Goal: Task Accomplishment & Management: Complete application form

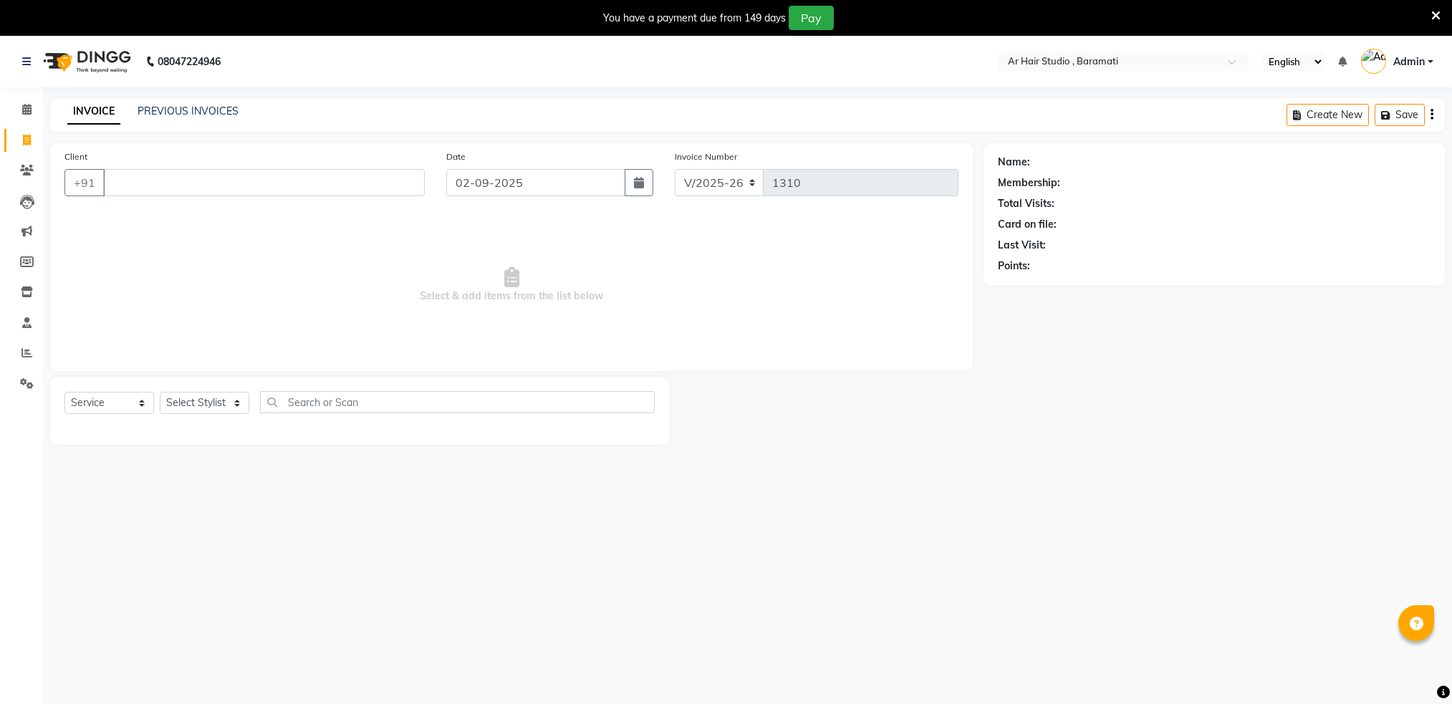
select select "672"
select select "service"
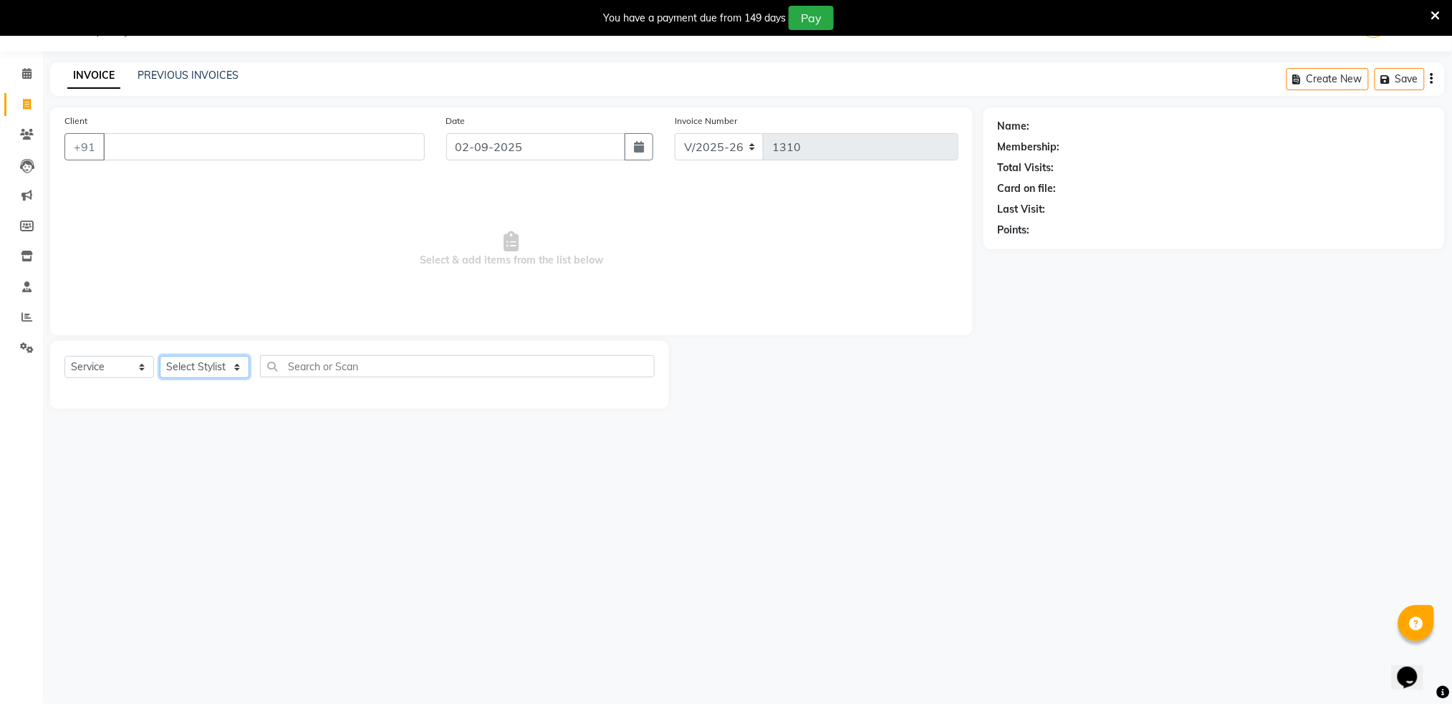
drag, startPoint x: 0, startPoint y: 0, endPoint x: 196, endPoint y: 367, distance: 415.7
click at [196, 367] on select "Select Stylist Akshay shree [PERSON_NAME]" at bounding box center [205, 367] width 90 height 22
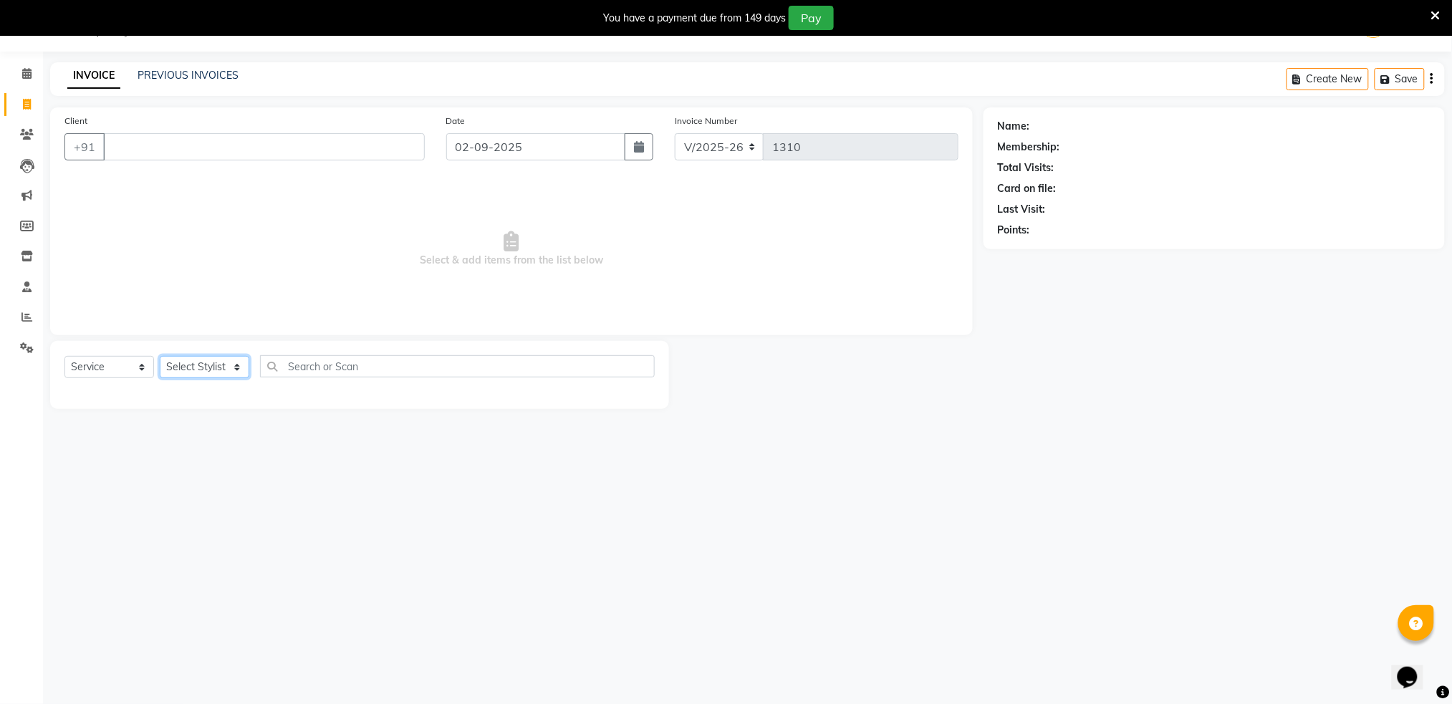
click at [196, 367] on select "Select Stylist Akshay shree [PERSON_NAME]" at bounding box center [205, 367] width 90 height 22
select select "89943"
click at [160, 356] on select "Select Stylist Akshay shree [PERSON_NAME]" at bounding box center [205, 367] width 90 height 22
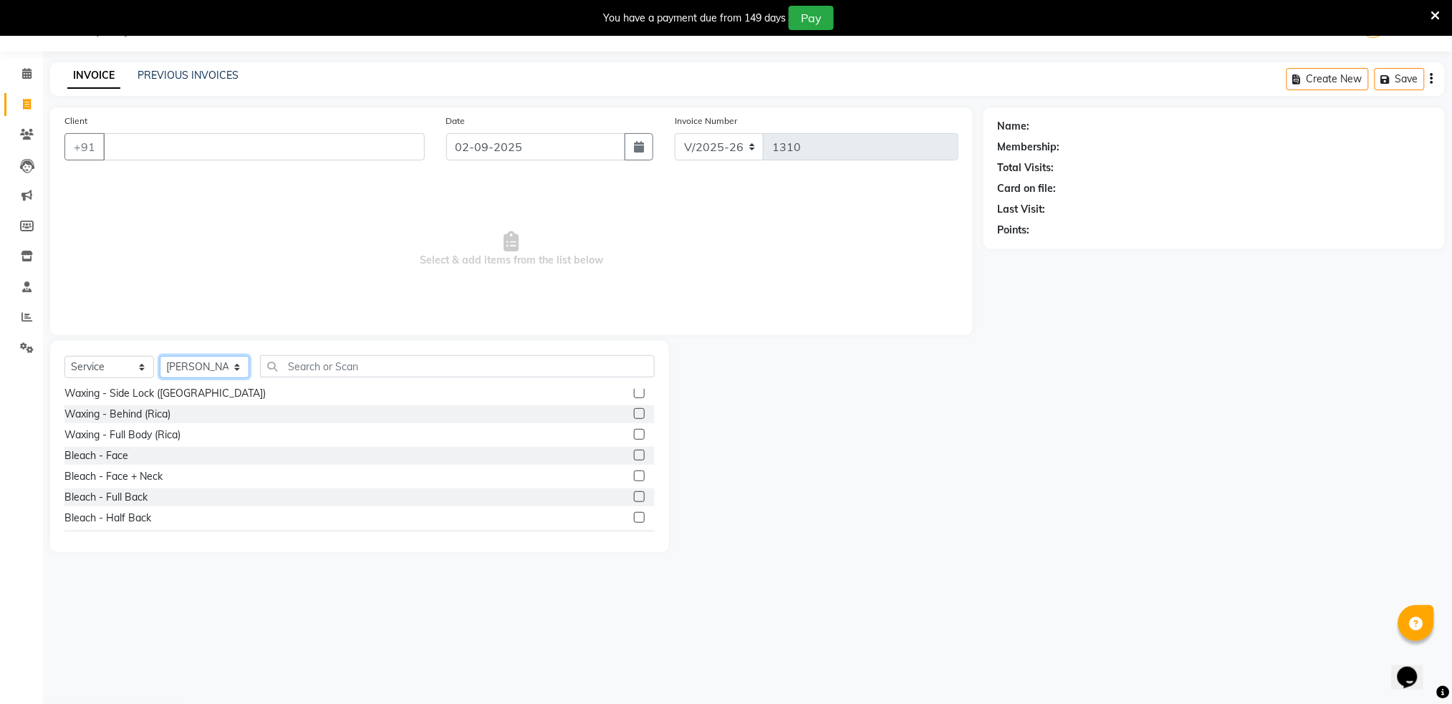
scroll to position [827, 0]
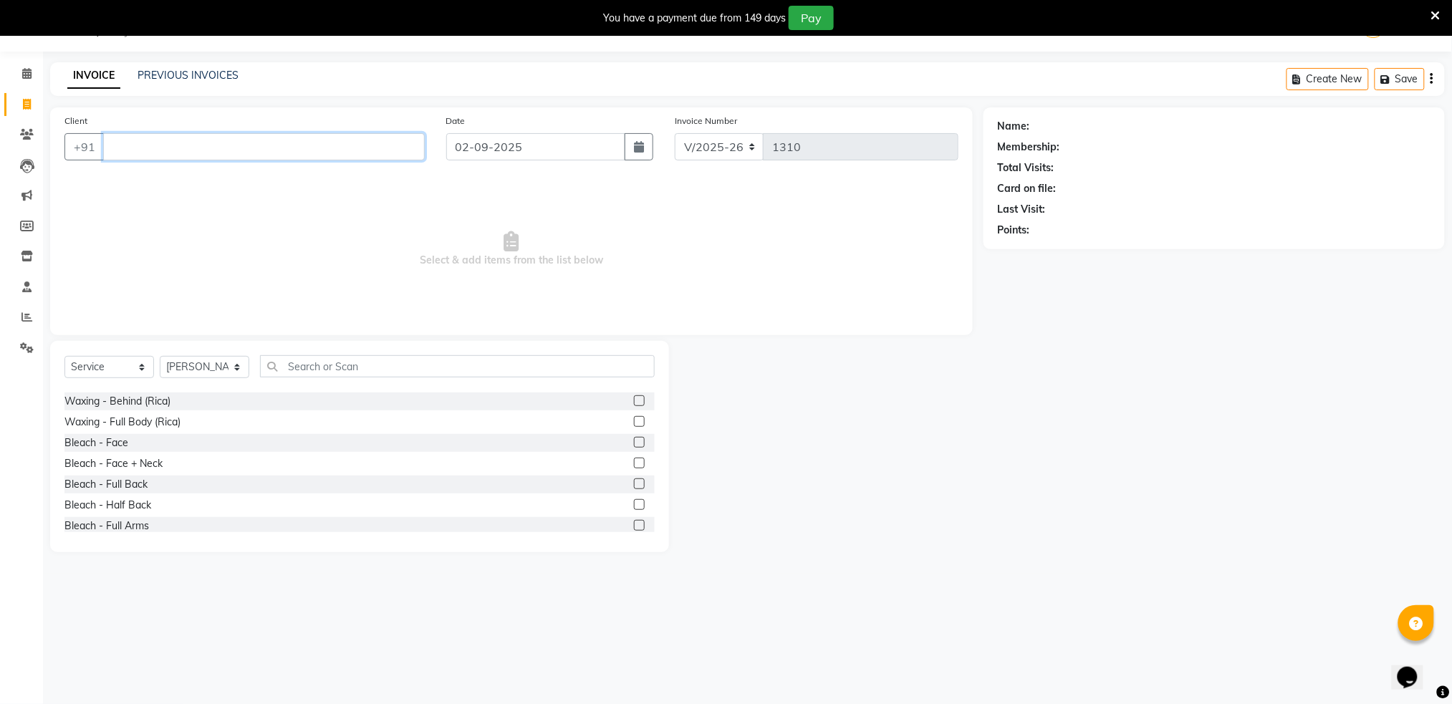
click at [155, 141] on input "Client" at bounding box center [264, 146] width 322 height 27
type input "8287126329"
click at [390, 152] on span "Add Client" at bounding box center [388, 147] width 57 height 14
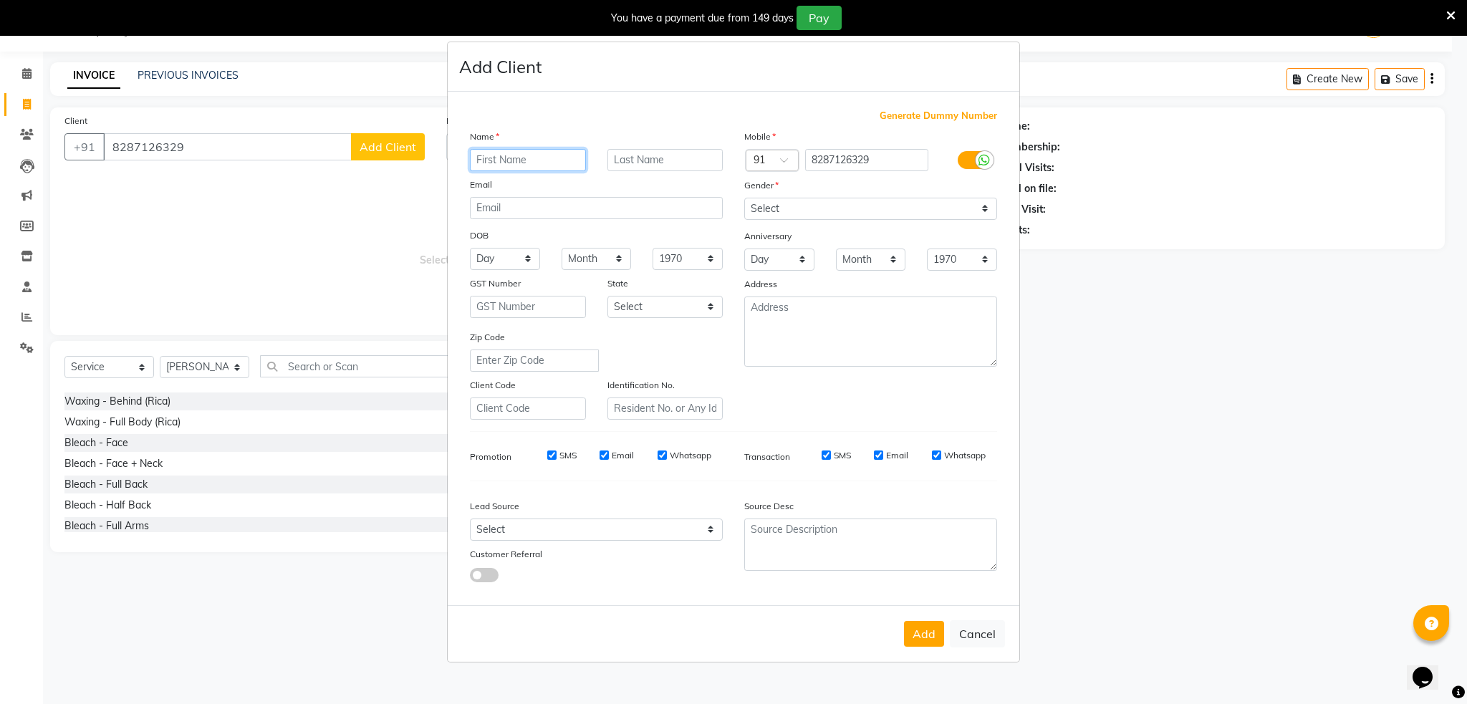
click at [488, 165] on input "text" at bounding box center [528, 160] width 116 height 22
type input "shaurya"
click at [809, 213] on select "Select [DEMOGRAPHIC_DATA] [DEMOGRAPHIC_DATA] Other Prefer Not To Say" at bounding box center [870, 209] width 253 height 22
select select "[DEMOGRAPHIC_DATA]"
click at [744, 198] on select "Select [DEMOGRAPHIC_DATA] [DEMOGRAPHIC_DATA] Other Prefer Not To Say" at bounding box center [870, 209] width 253 height 22
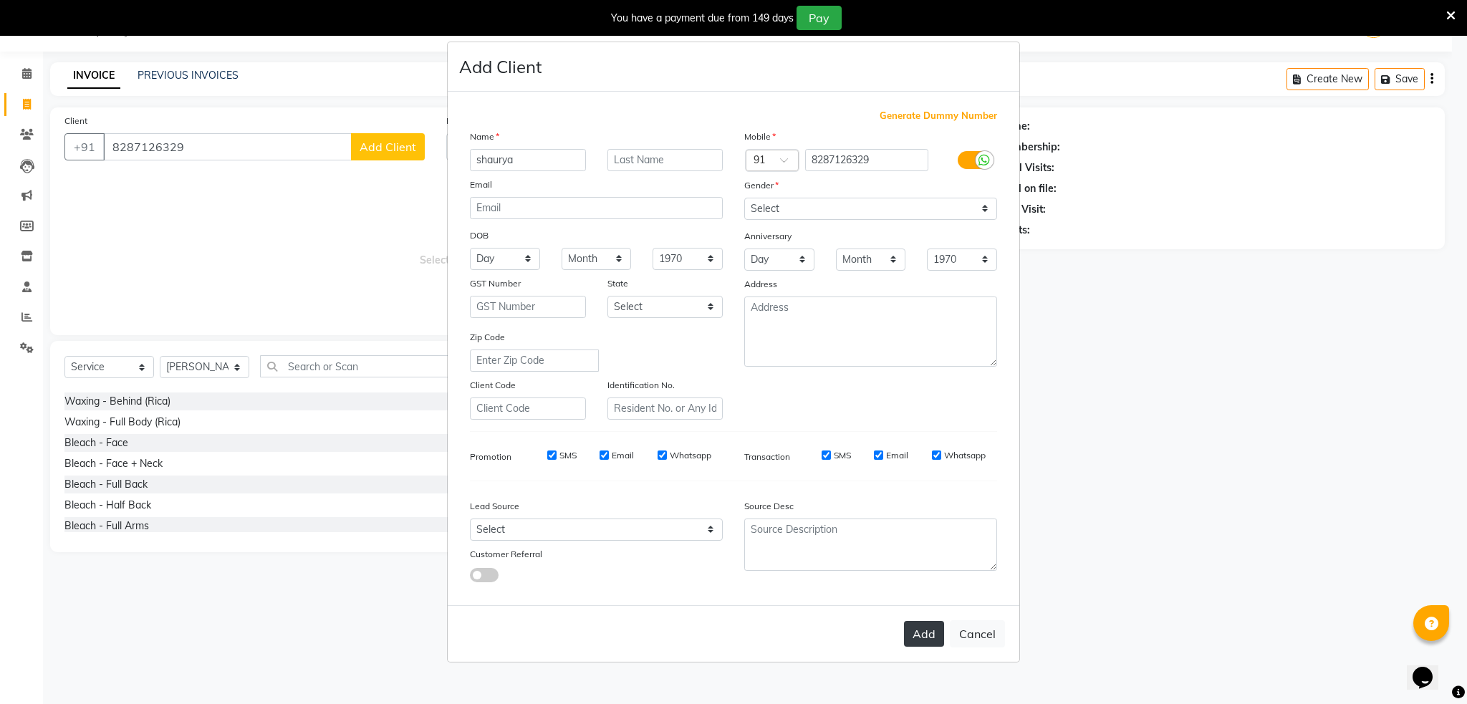
click at [926, 638] on button "Add" at bounding box center [924, 634] width 40 height 26
click at [816, 165] on input "8287126329" at bounding box center [867, 160] width 124 height 22
type input "8287126329"
click at [924, 631] on button "Add" at bounding box center [924, 634] width 40 height 26
type input "8287126329"
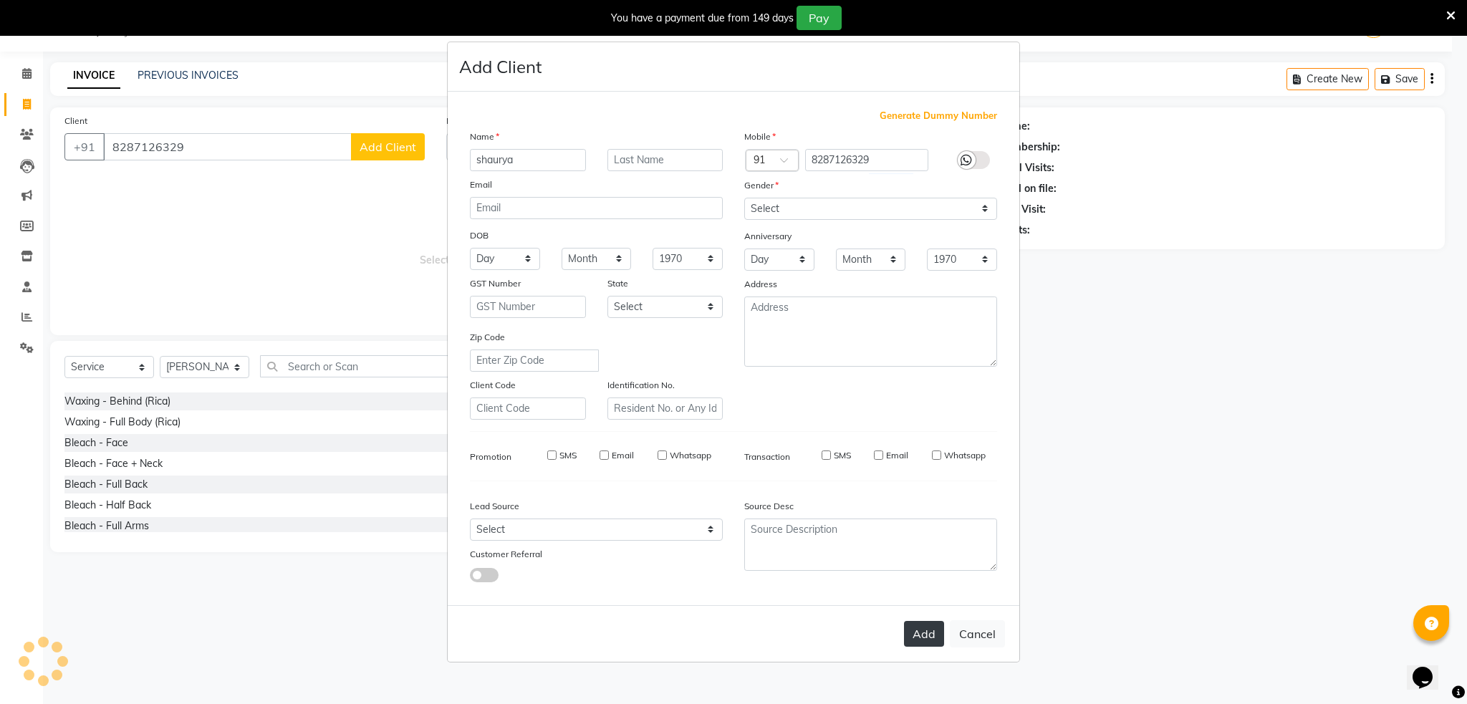
select select
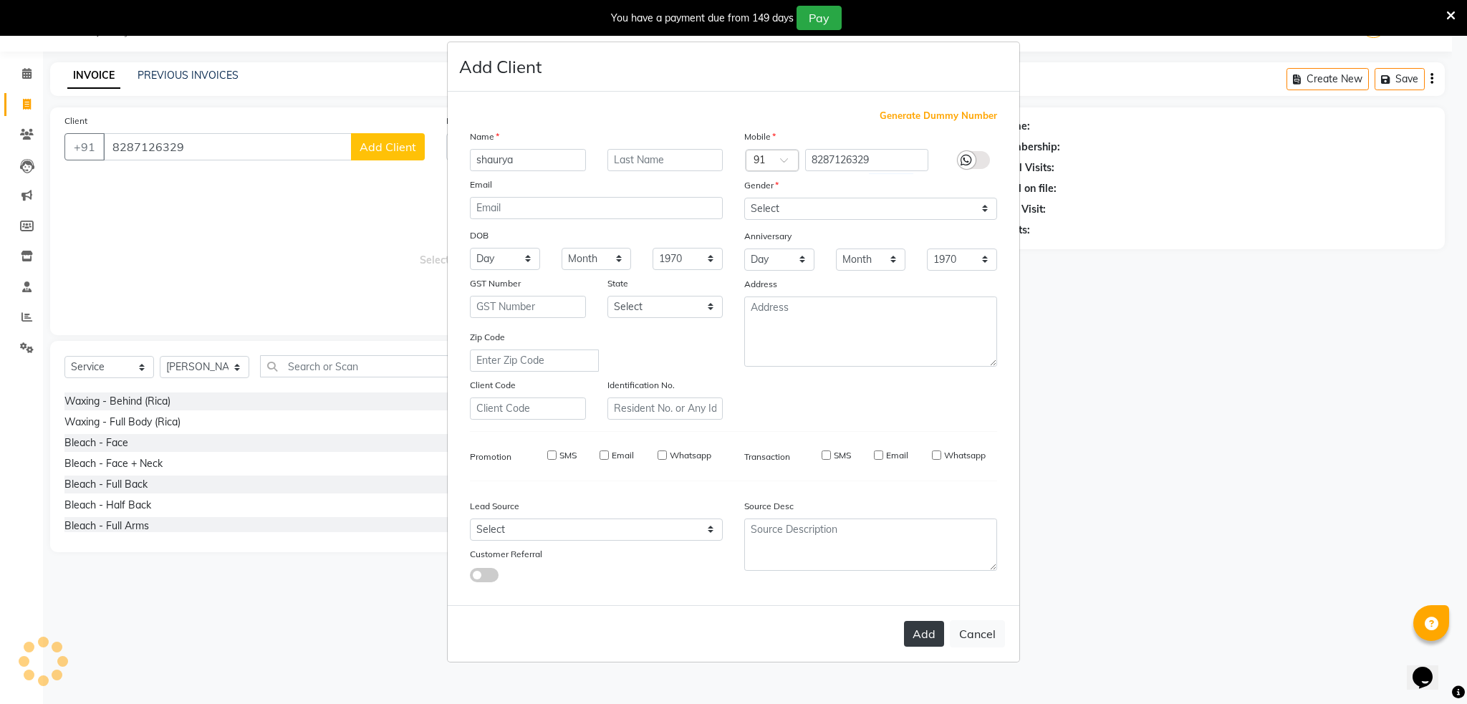
select select
checkbox input "false"
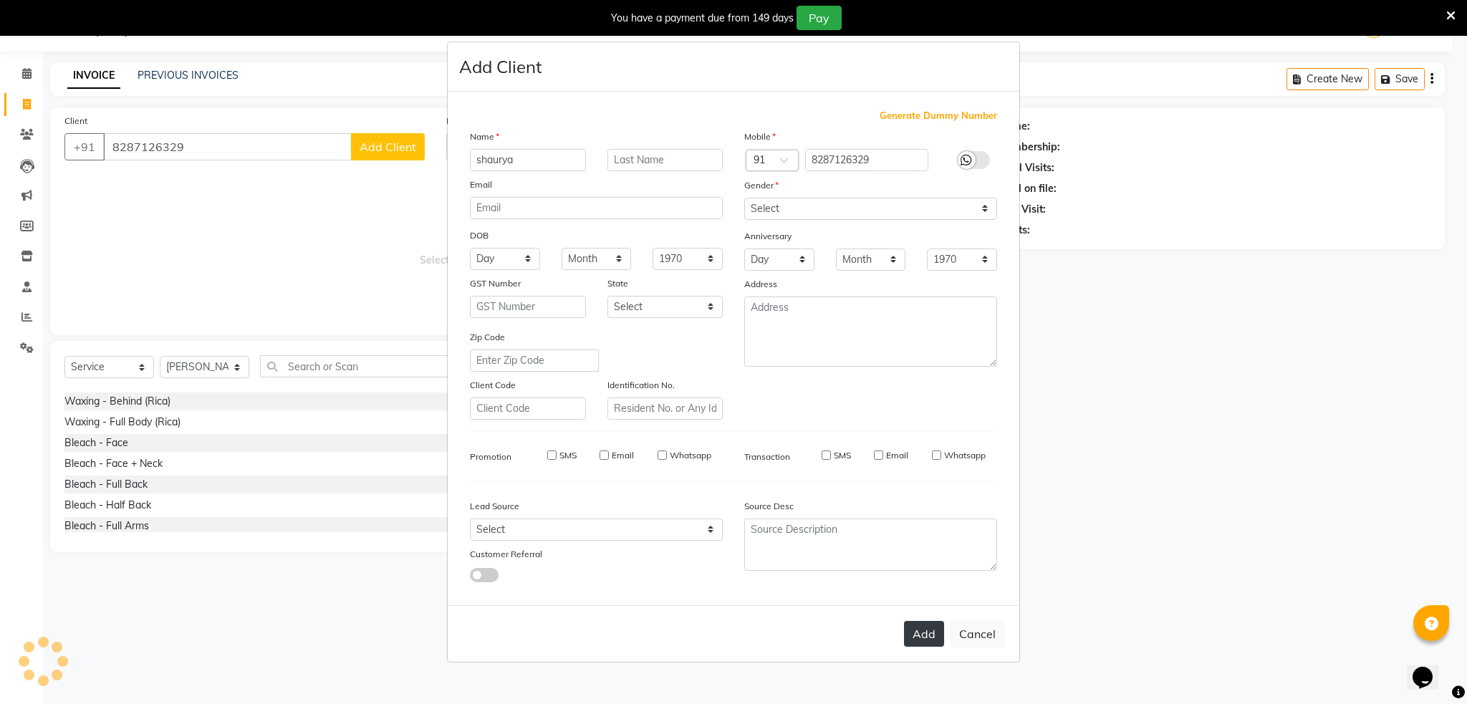
checkbox input "false"
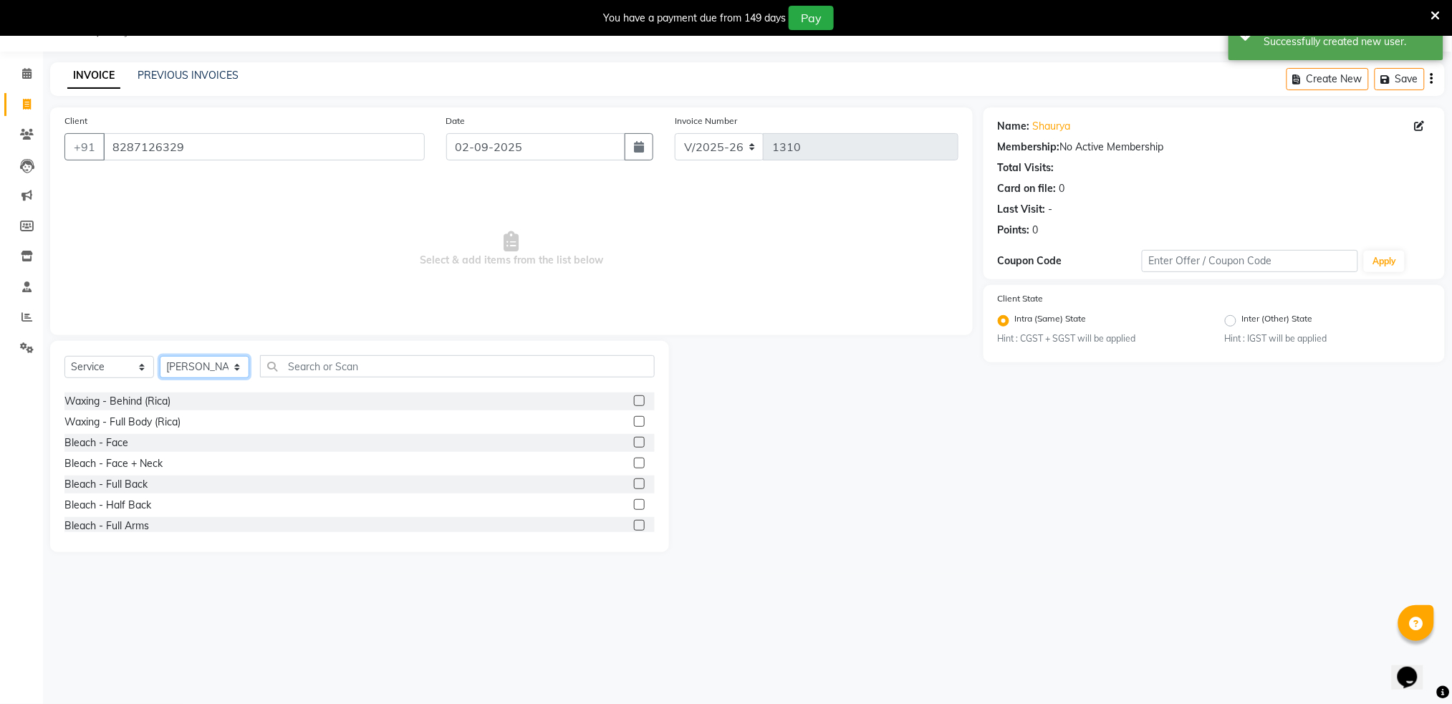
click at [200, 364] on select "Select Stylist Akshay shree [PERSON_NAME]" at bounding box center [205, 367] width 90 height 22
select select "79676"
click at [160, 356] on select "Select Stylist Akshay shree [PERSON_NAME]" at bounding box center [205, 367] width 90 height 22
click at [327, 360] on input "text" at bounding box center [457, 366] width 395 height 22
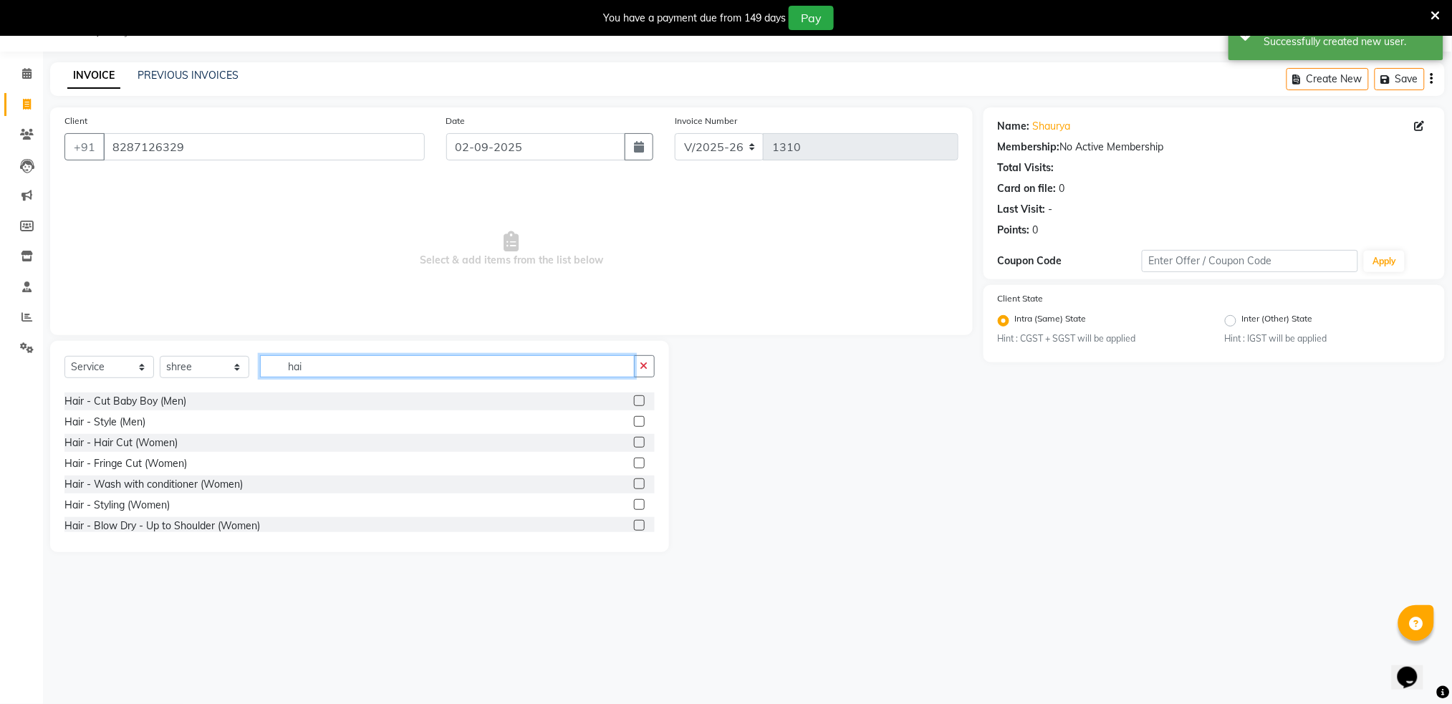
scroll to position [0, 0]
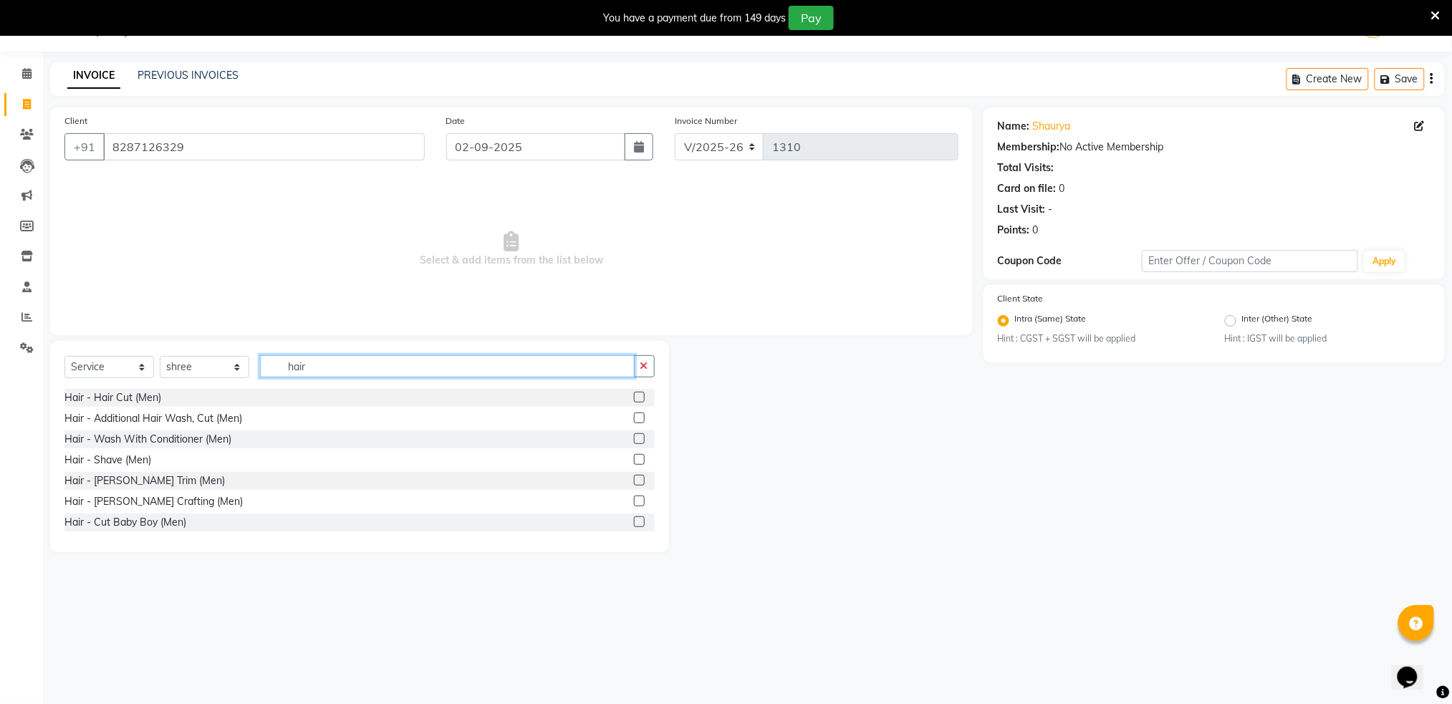
type input "hair"
click at [634, 395] on label at bounding box center [639, 397] width 11 height 11
click at [634, 395] on input "checkbox" at bounding box center [638, 397] width 9 height 9
click at [634, 395] on label at bounding box center [639, 397] width 11 height 11
click at [634, 395] on input "checkbox" at bounding box center [638, 397] width 9 height 9
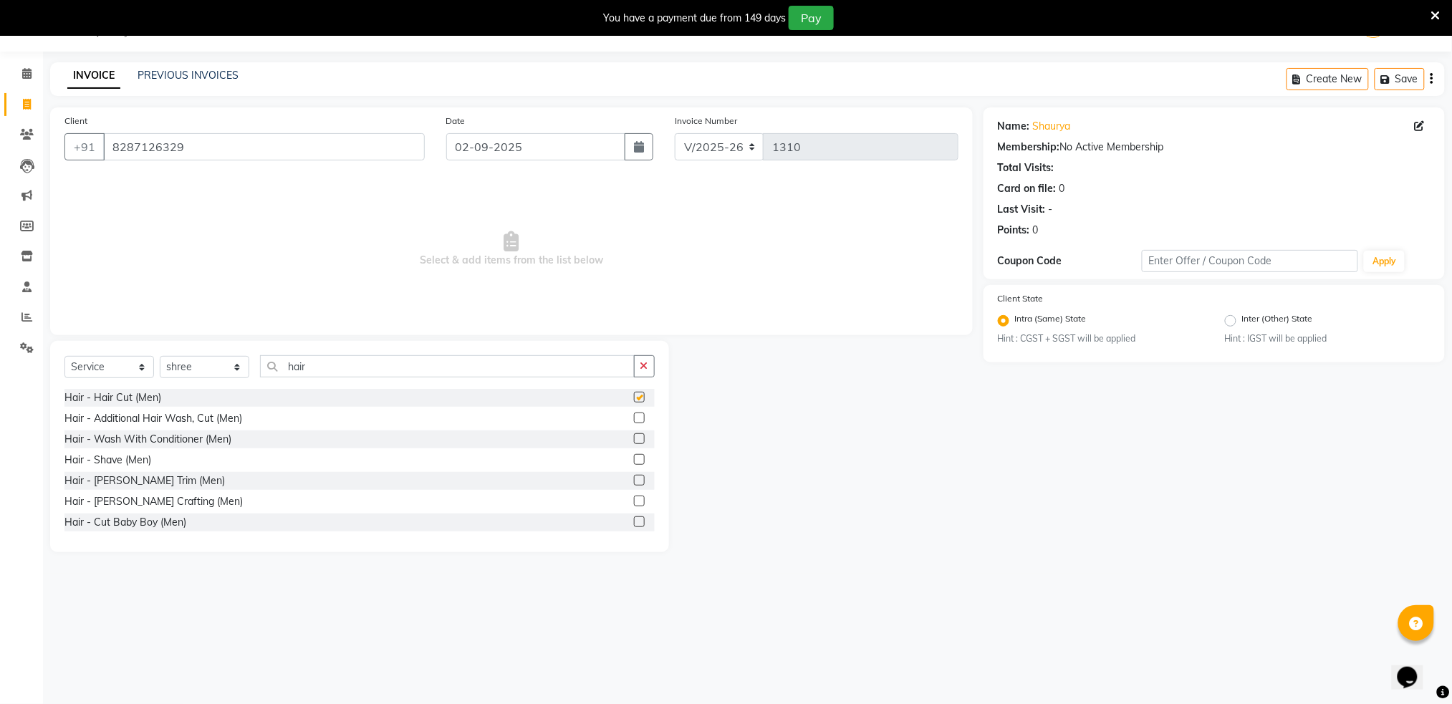
checkbox input "false"
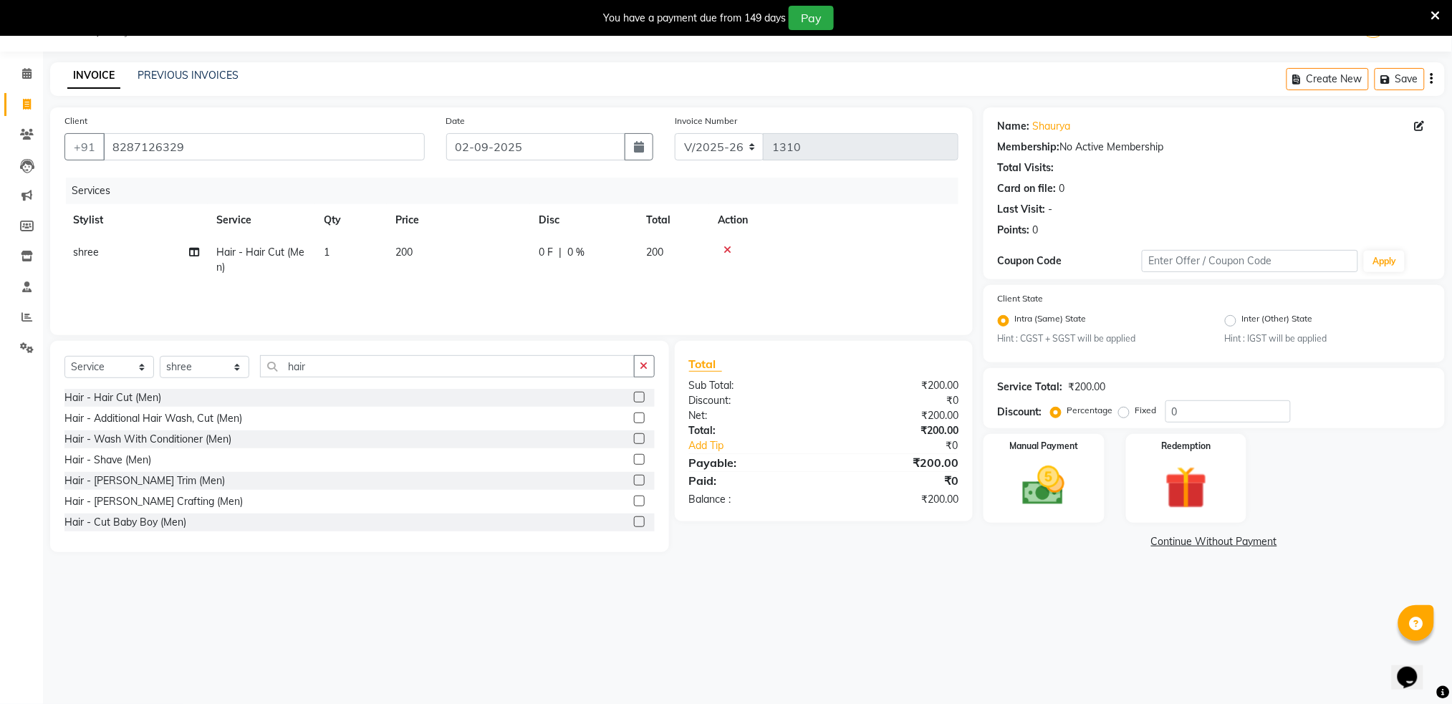
click at [410, 249] on span "200" at bounding box center [403, 252] width 17 height 13
select select "79676"
click at [398, 252] on span "200" at bounding box center [403, 252] width 17 height 13
select select "79676"
click at [544, 258] on span "0 F" at bounding box center [546, 252] width 14 height 15
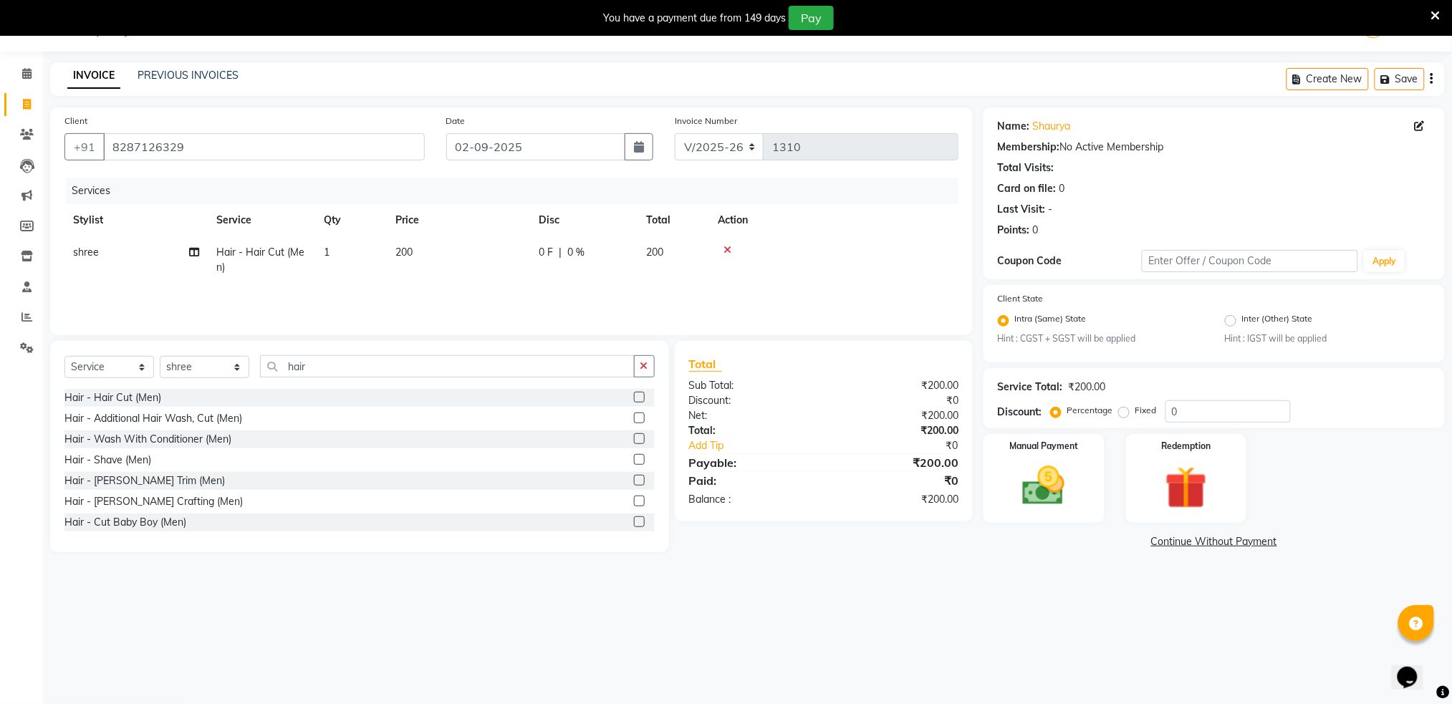
select select "79676"
click at [544, 258] on input "200" at bounding box center [526, 256] width 126 height 22
type input "2"
type input "150"
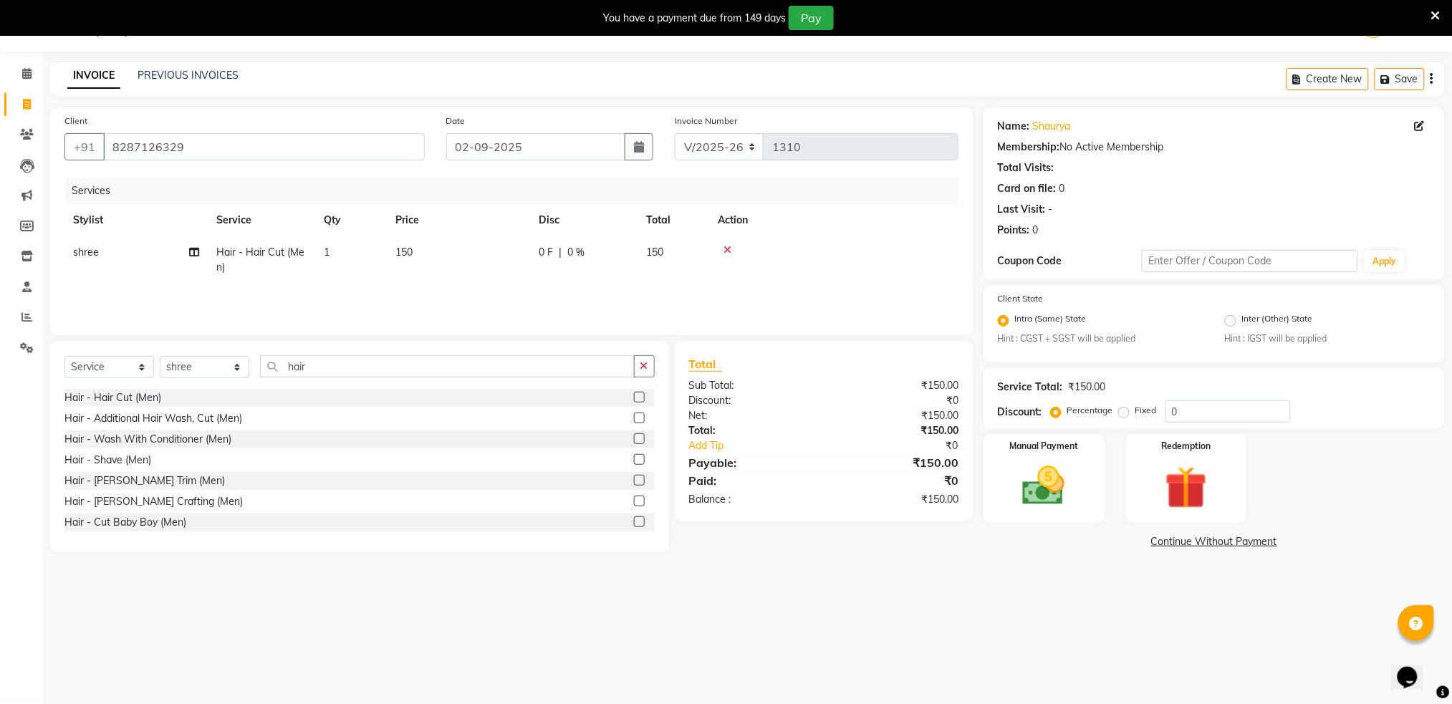
click at [912, 254] on div at bounding box center [834, 250] width 232 height 10
click at [1026, 481] on img at bounding box center [1044, 486] width 72 height 51
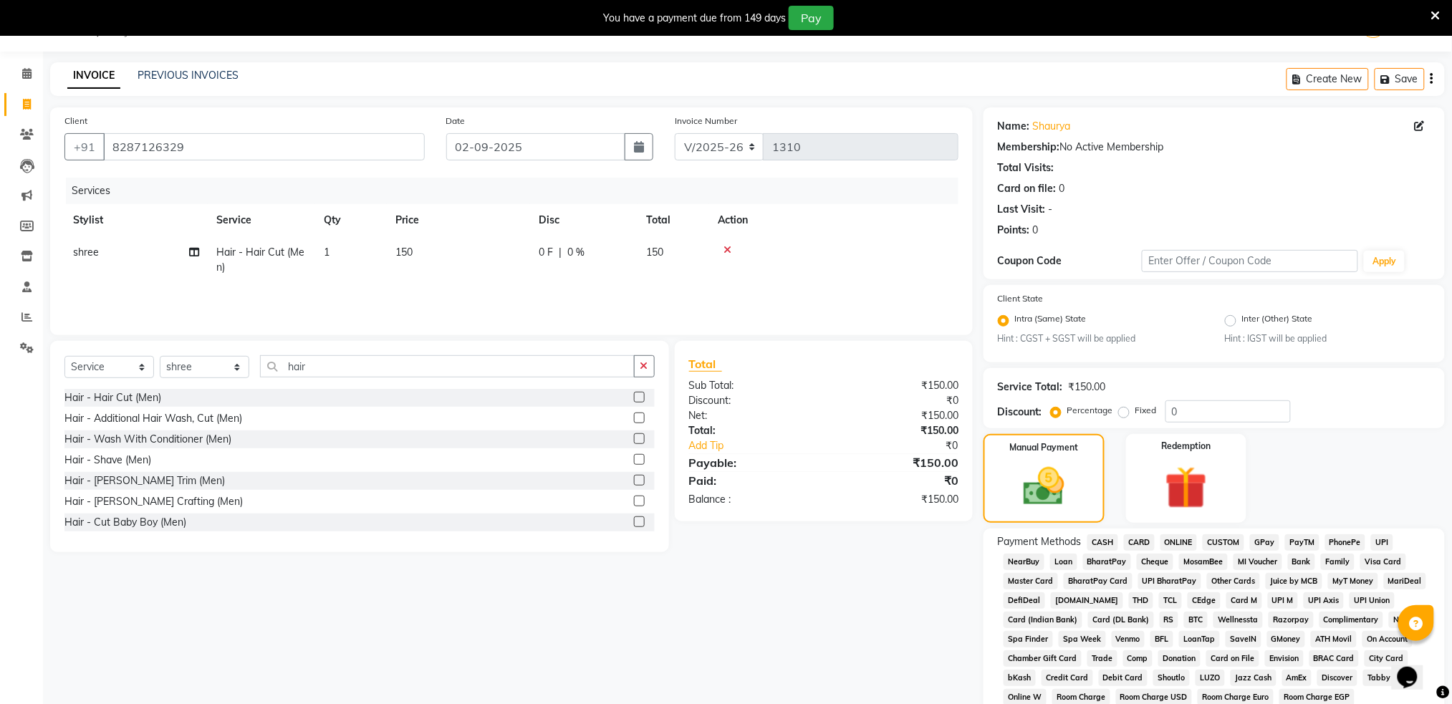
click at [1176, 542] on span "ONLINE" at bounding box center [1178, 542] width 37 height 16
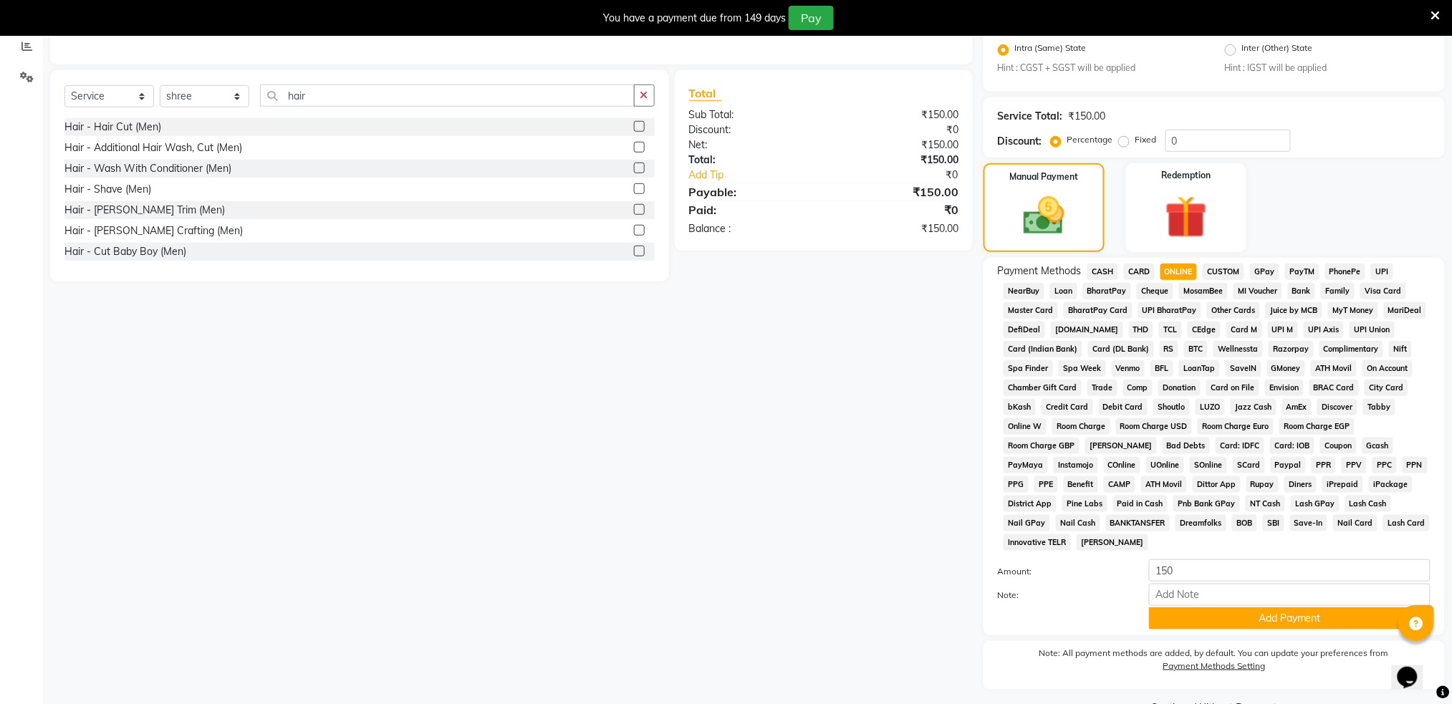
scroll to position [344, 0]
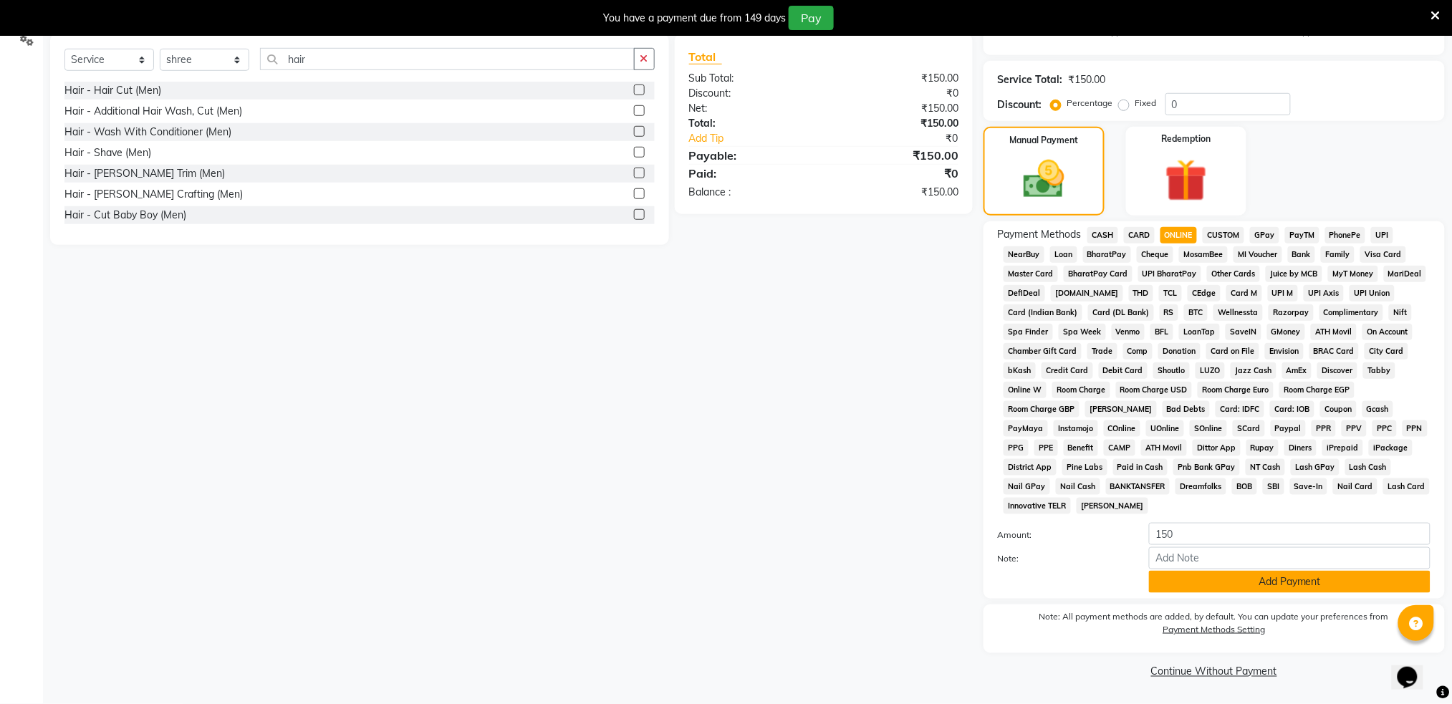
click at [1212, 587] on button "Add Payment" at bounding box center [1290, 582] width 282 height 22
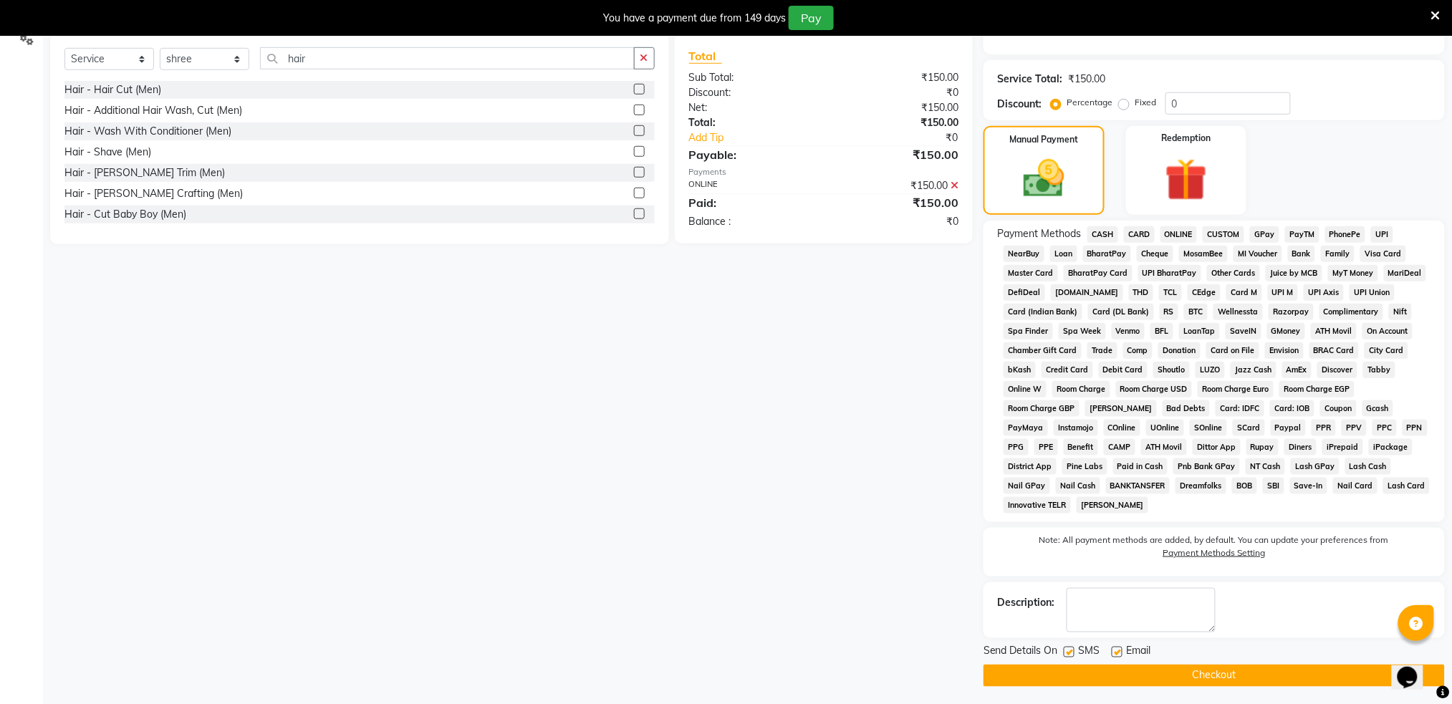
scroll to position [348, 0]
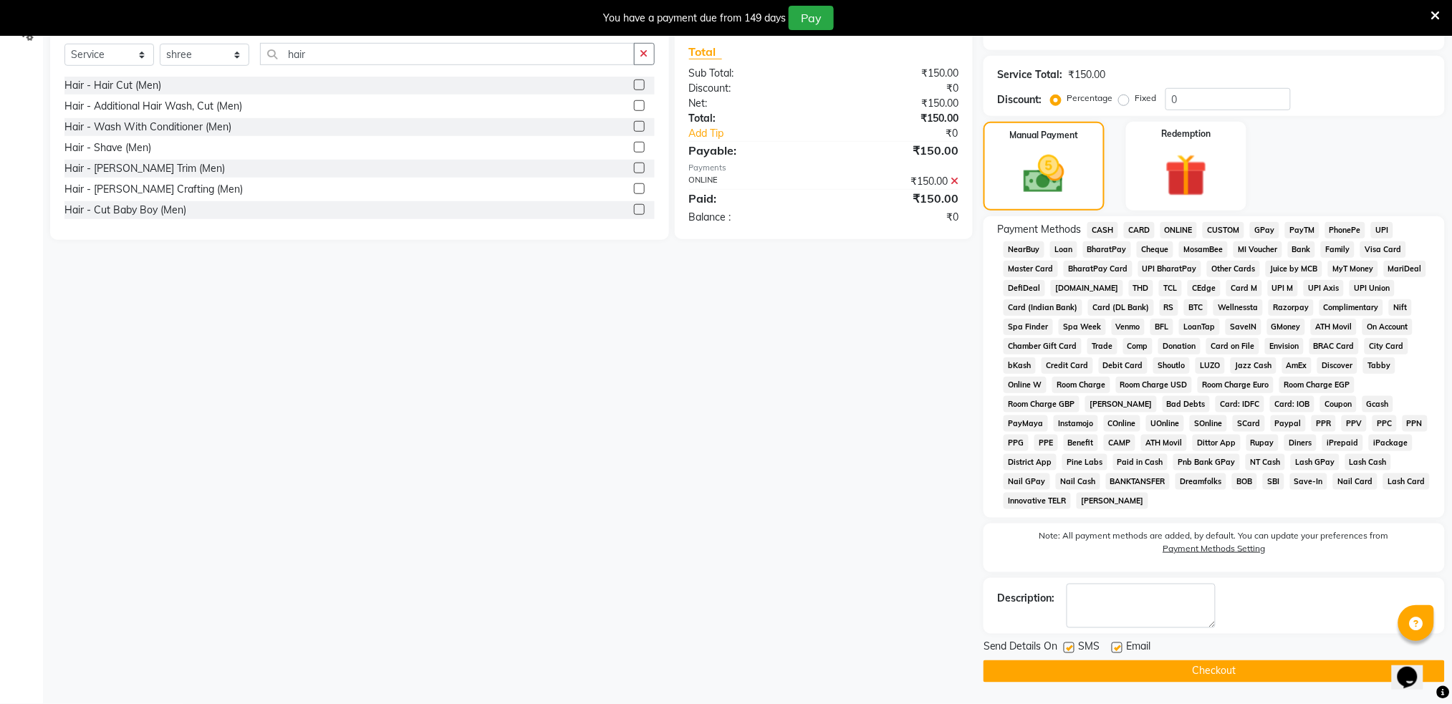
click at [1068, 651] on label at bounding box center [1069, 648] width 11 height 11
click at [1068, 651] on input "checkbox" at bounding box center [1068, 648] width 9 height 9
checkbox input "false"
click at [1095, 671] on button "Checkout" at bounding box center [1214, 671] width 461 height 22
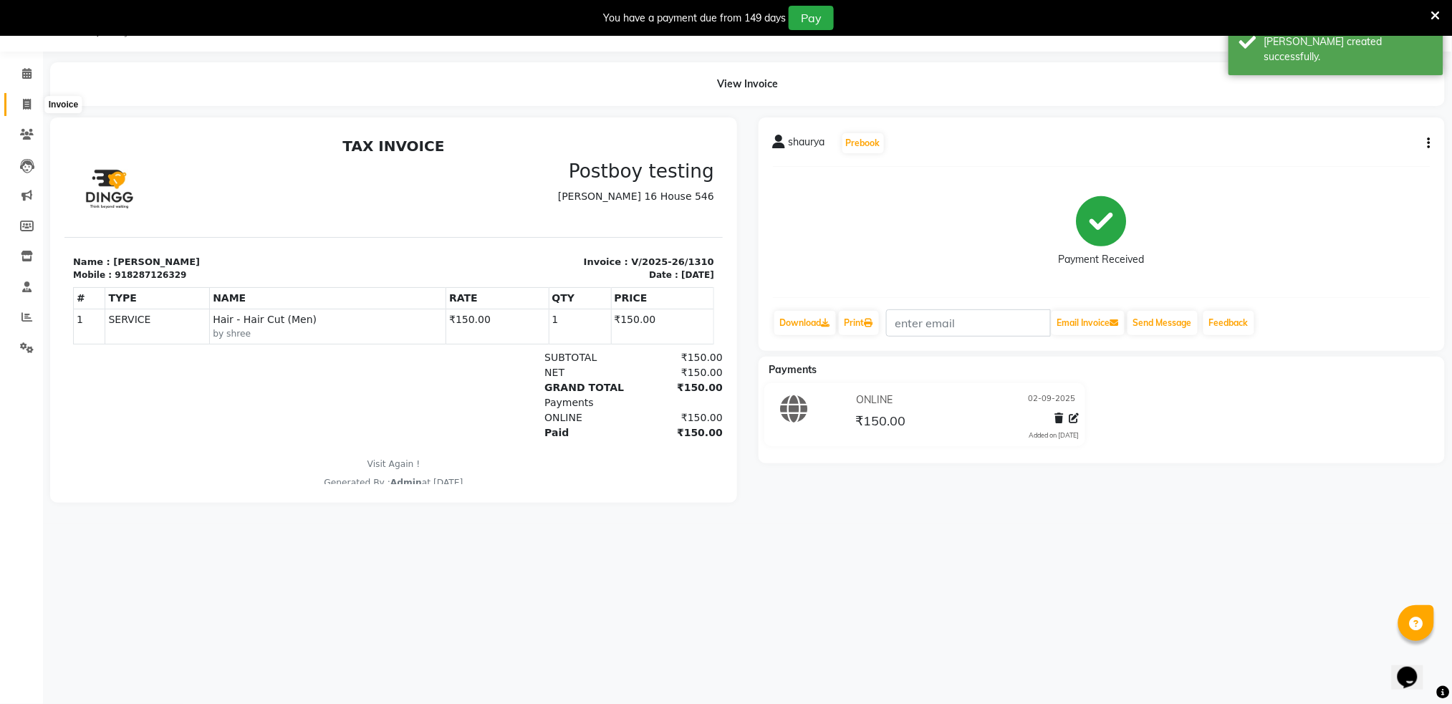
click at [25, 107] on icon at bounding box center [27, 104] width 8 height 11
select select "672"
select select "service"
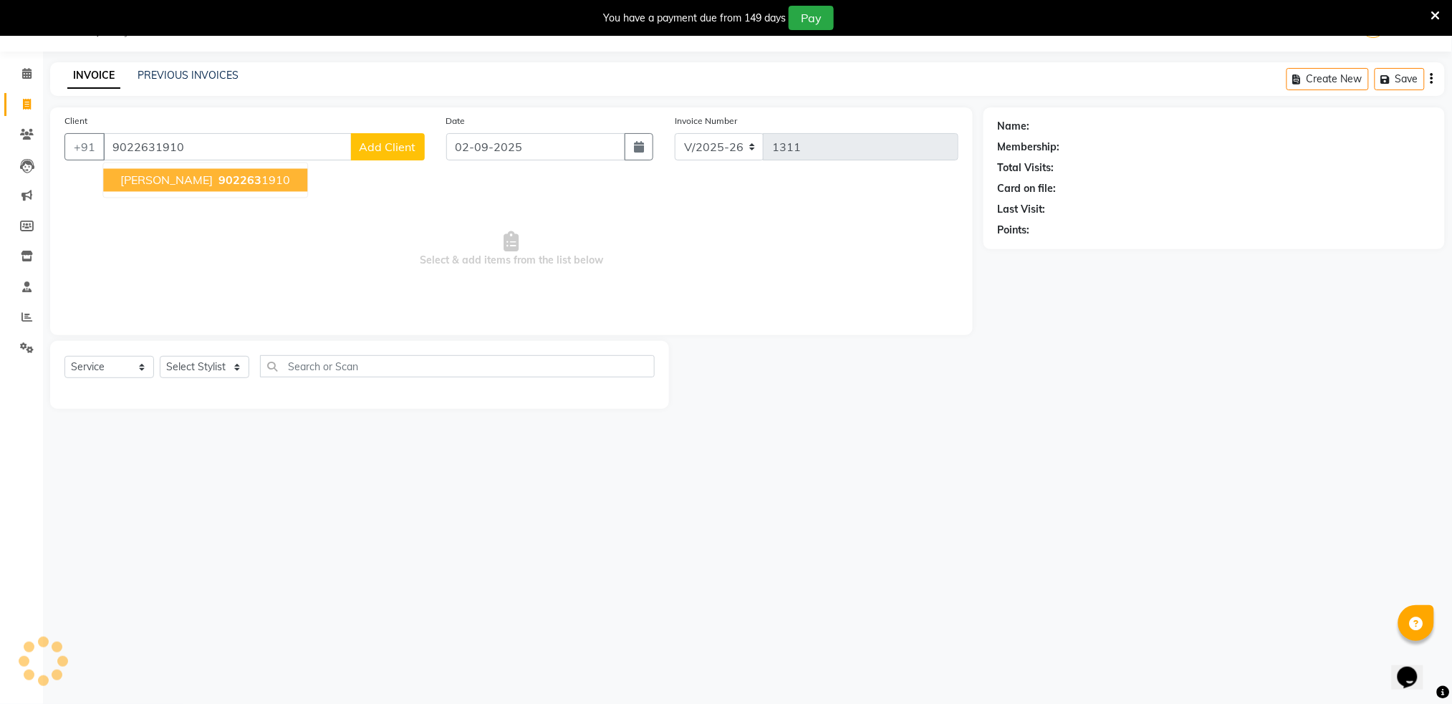
type input "9022631910"
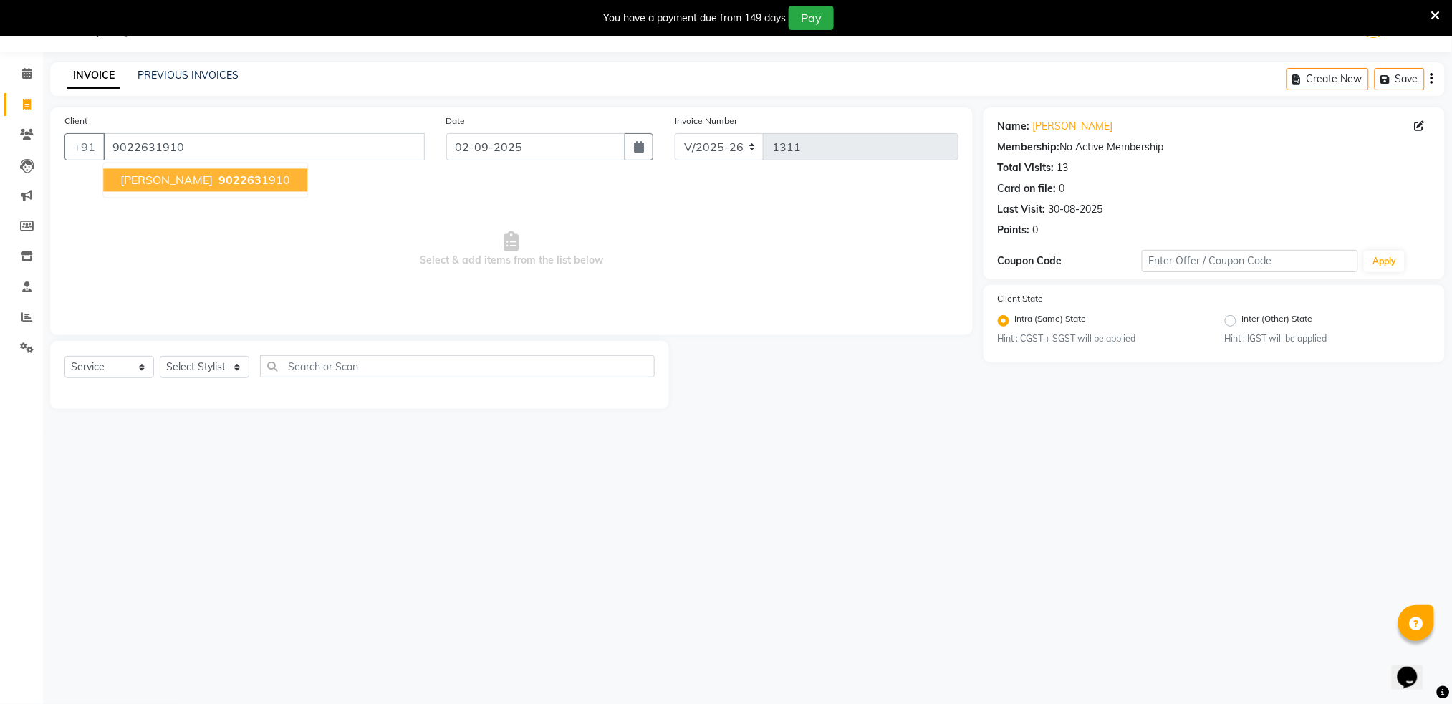
click at [184, 171] on button "[PERSON_NAME] 902263 1910" at bounding box center [205, 180] width 204 height 23
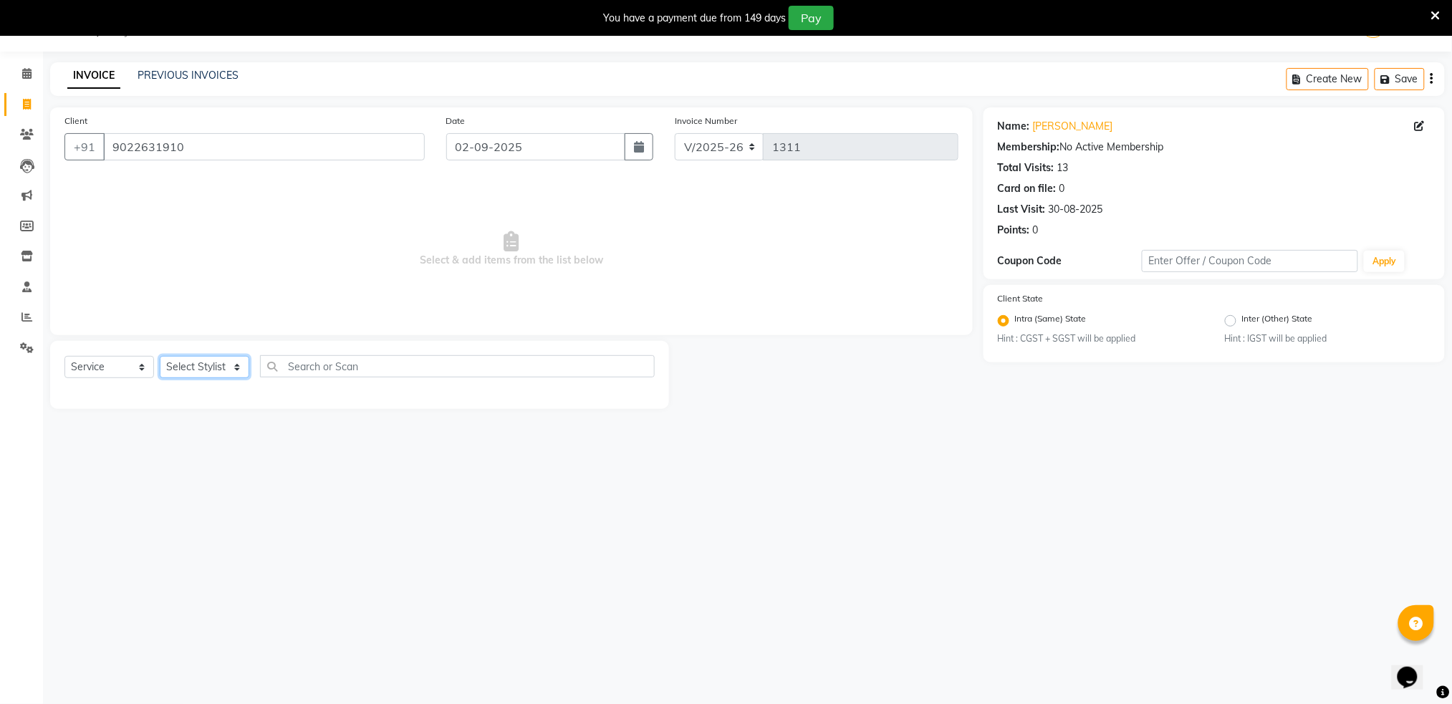
click at [196, 367] on select "Select Stylist Akshay shree [PERSON_NAME]" at bounding box center [205, 367] width 90 height 22
click at [207, 368] on select "Select Stylist Akshay shree [PERSON_NAME]" at bounding box center [205, 367] width 90 height 22
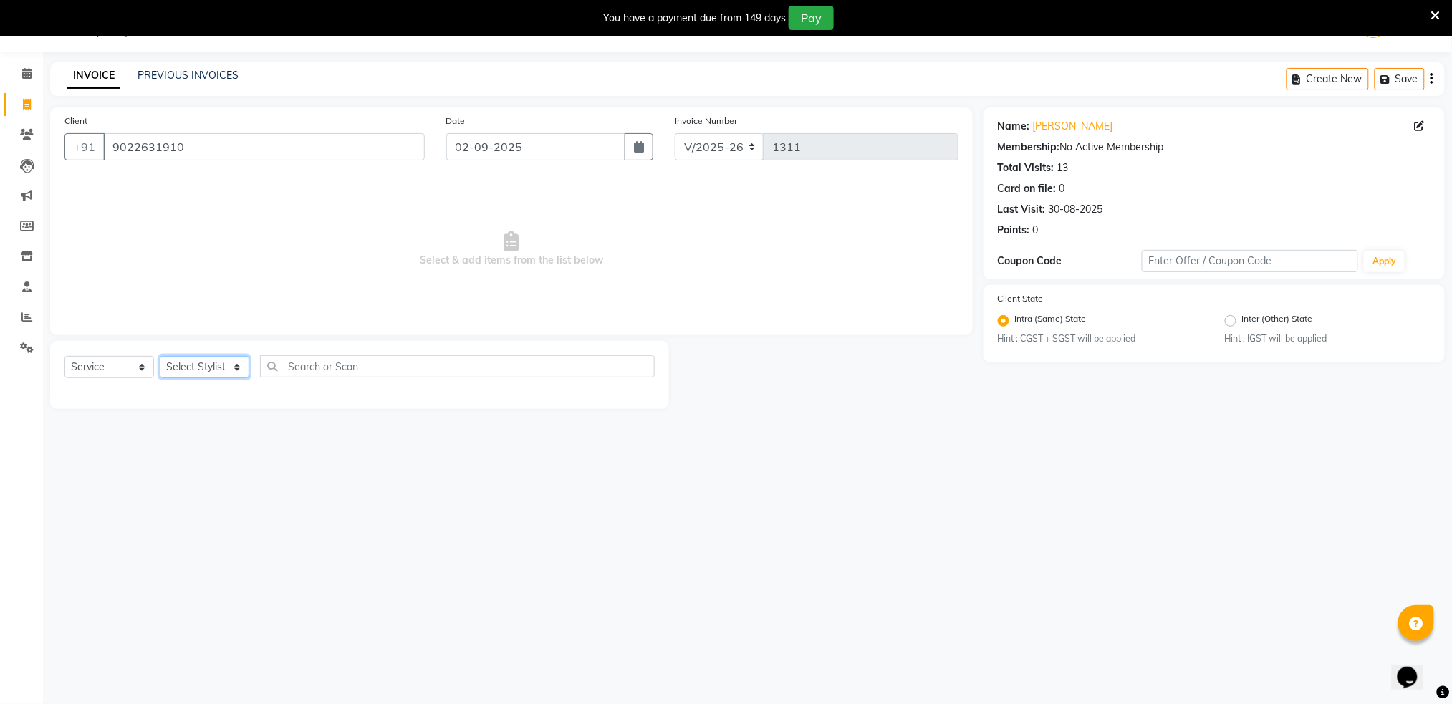
select select "79676"
click at [160, 356] on select "Select Stylist Akshay shree [PERSON_NAME]" at bounding box center [205, 367] width 90 height 22
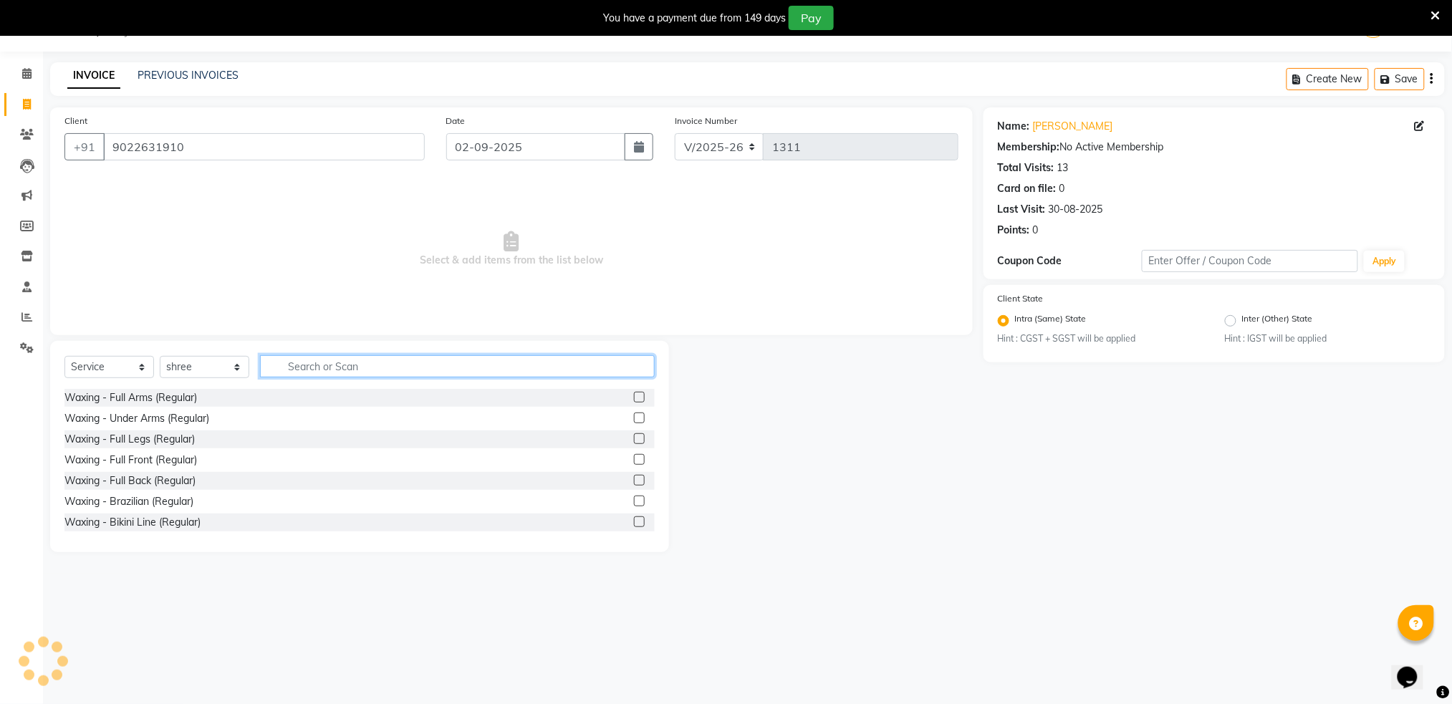
click at [357, 360] on input "text" at bounding box center [457, 366] width 395 height 22
type input "hair"
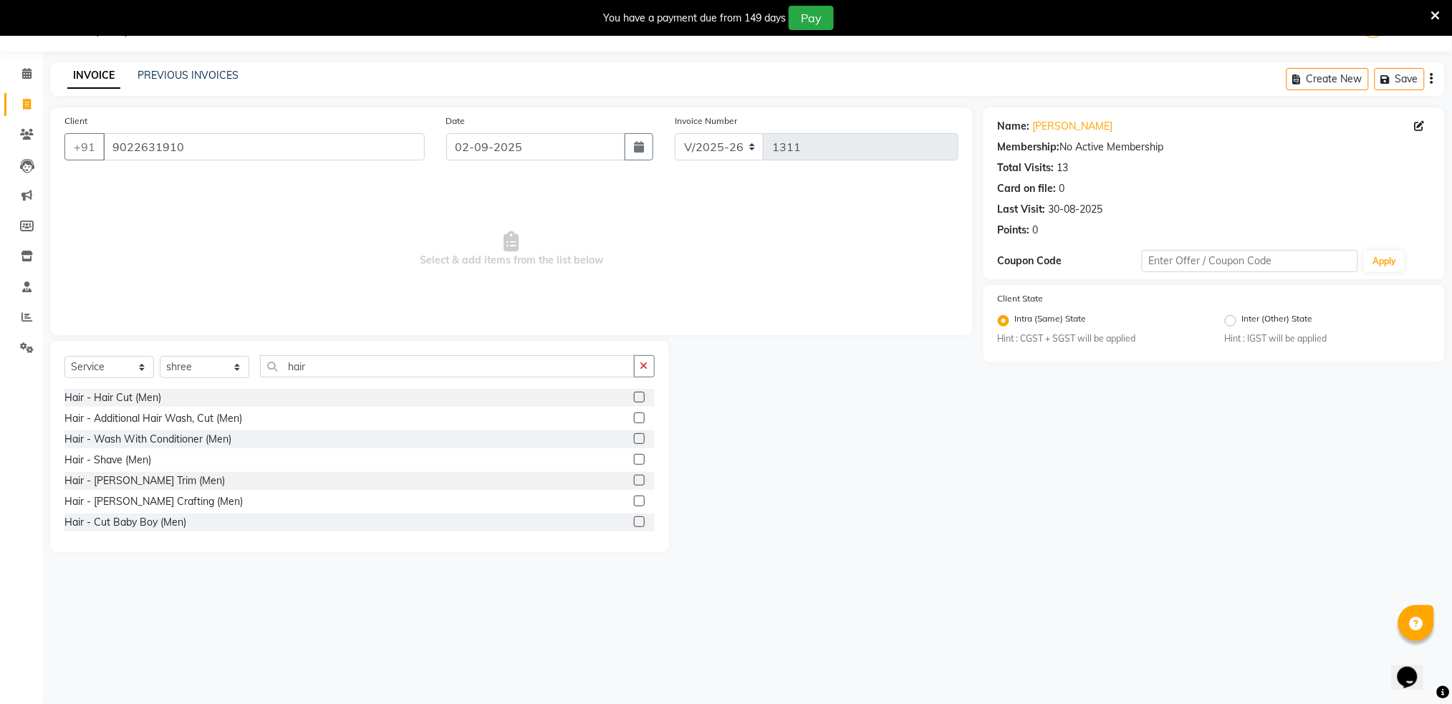
click at [634, 397] on label at bounding box center [639, 397] width 11 height 11
click at [634, 397] on input "checkbox" at bounding box center [638, 397] width 9 height 9
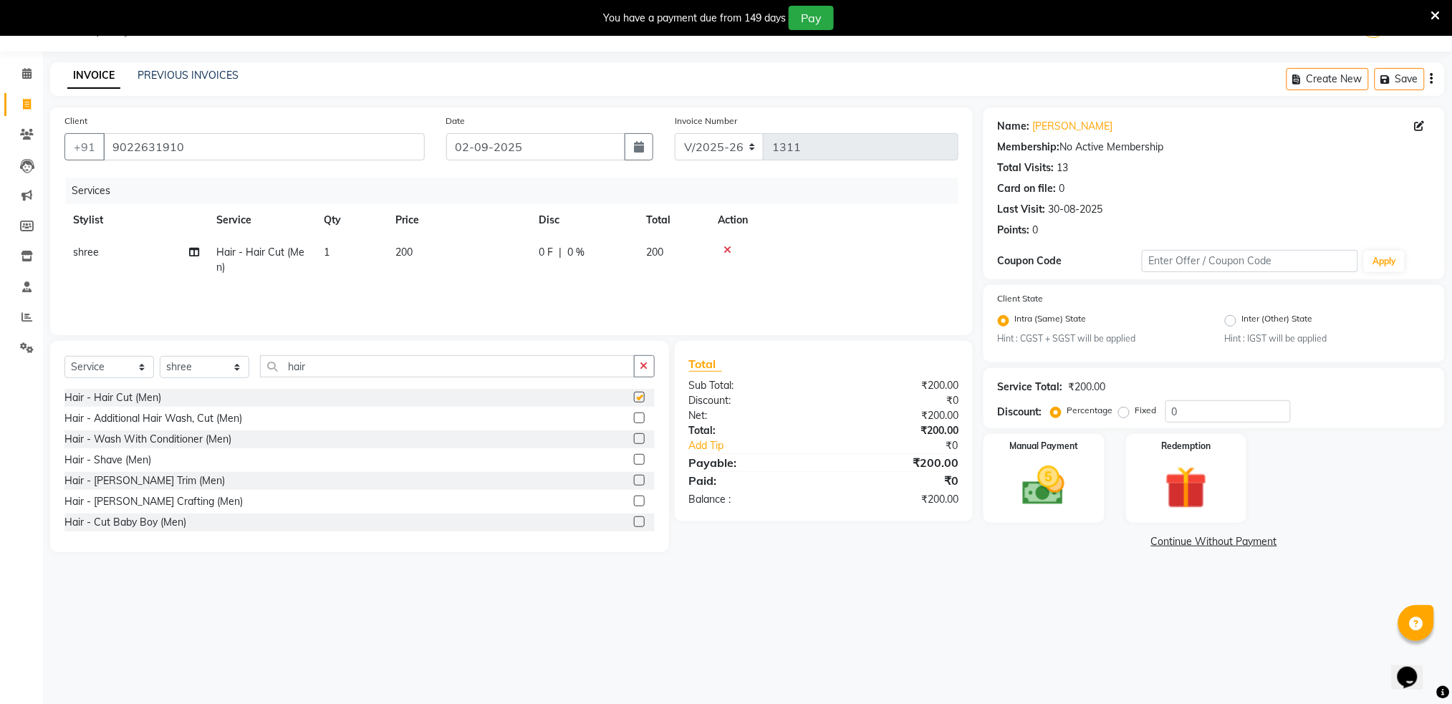
checkbox input "false"
click at [648, 256] on span "200" at bounding box center [654, 252] width 17 height 13
select select "79676"
click at [557, 262] on input "200" at bounding box center [526, 256] width 126 height 22
type input "2"
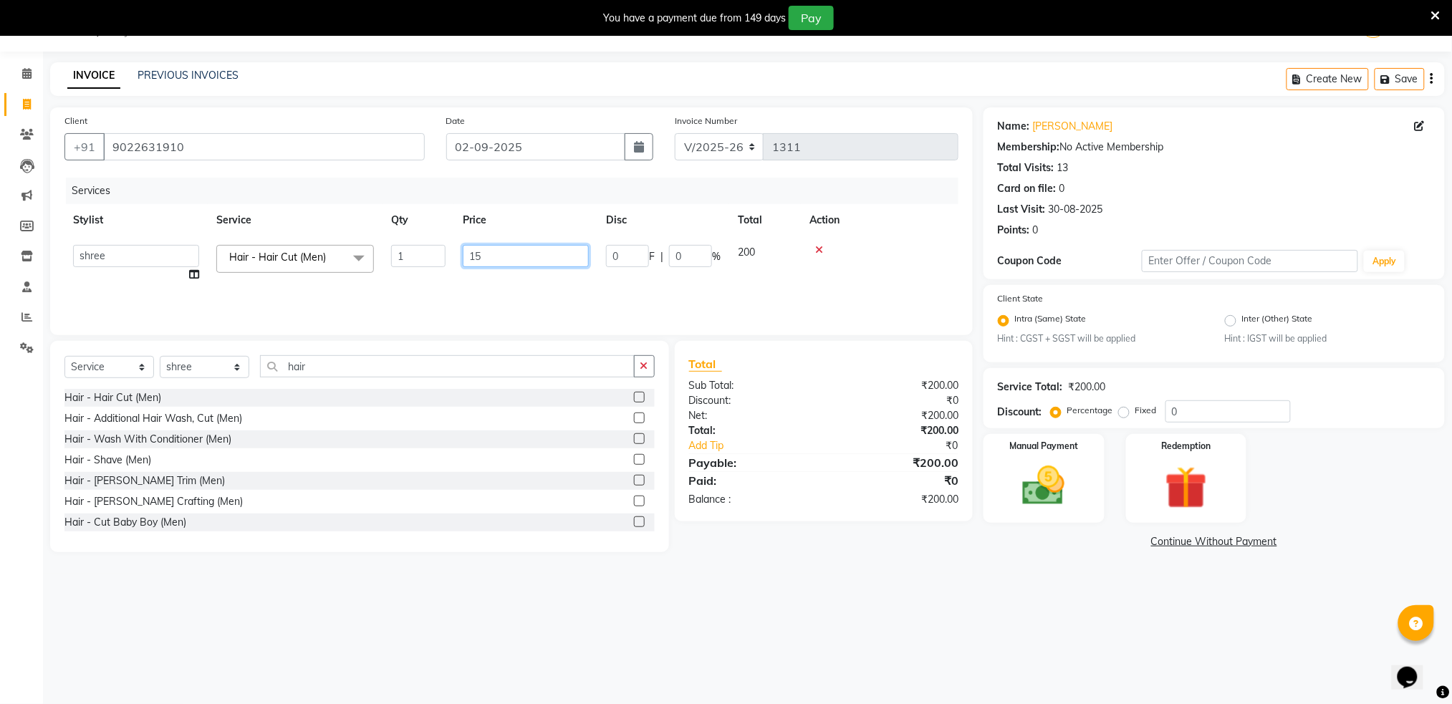
type input "150"
click at [880, 234] on th "Action" at bounding box center [880, 220] width 158 height 32
click at [1052, 491] on img at bounding box center [1044, 486] width 72 height 51
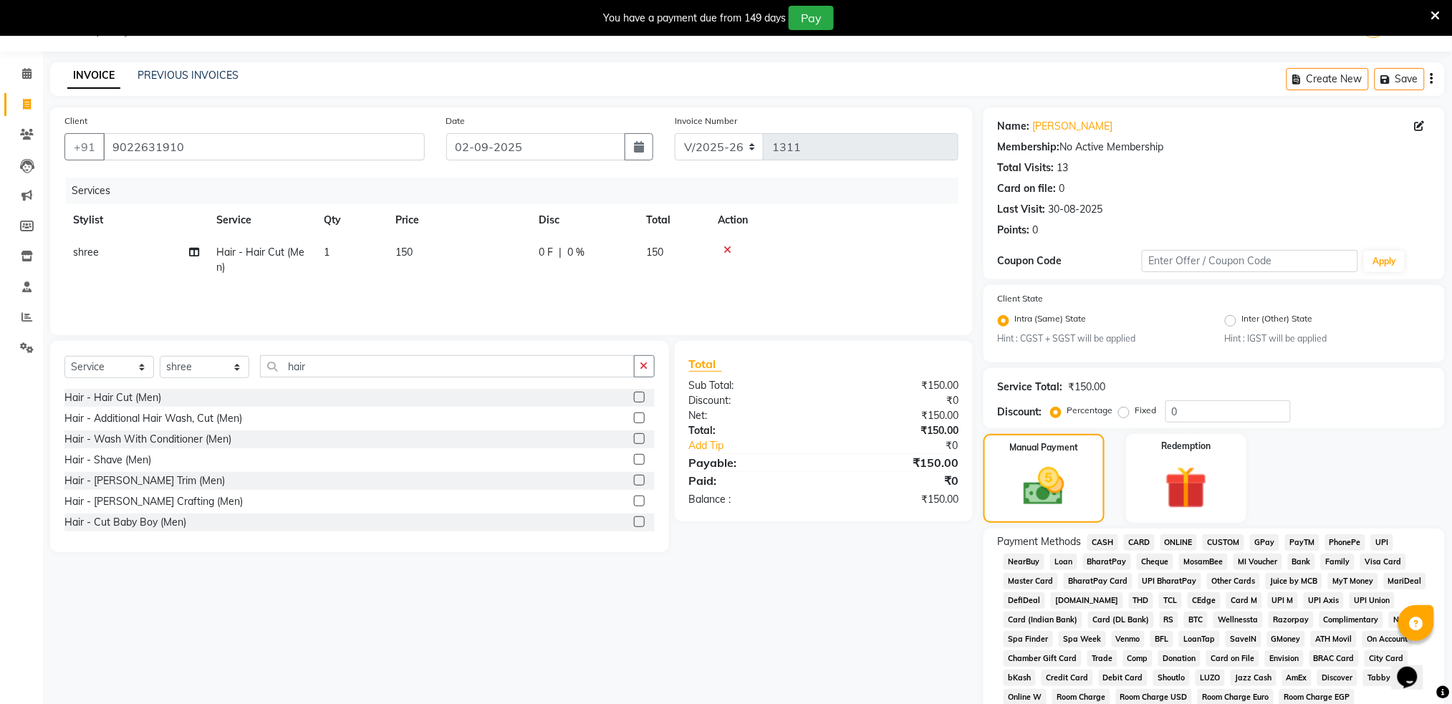
click at [1112, 540] on span "CASH" at bounding box center [1102, 542] width 31 height 16
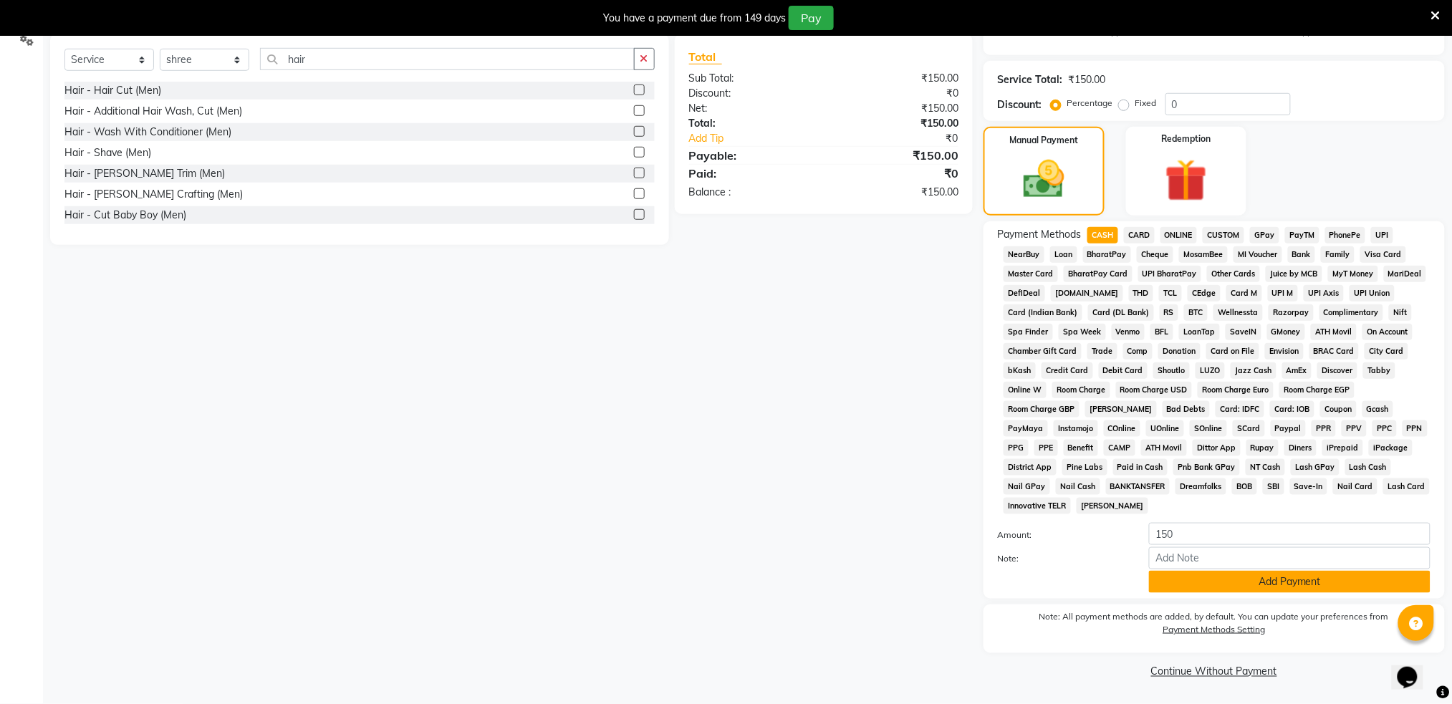
click at [1281, 585] on button "Add Payment" at bounding box center [1290, 582] width 282 height 22
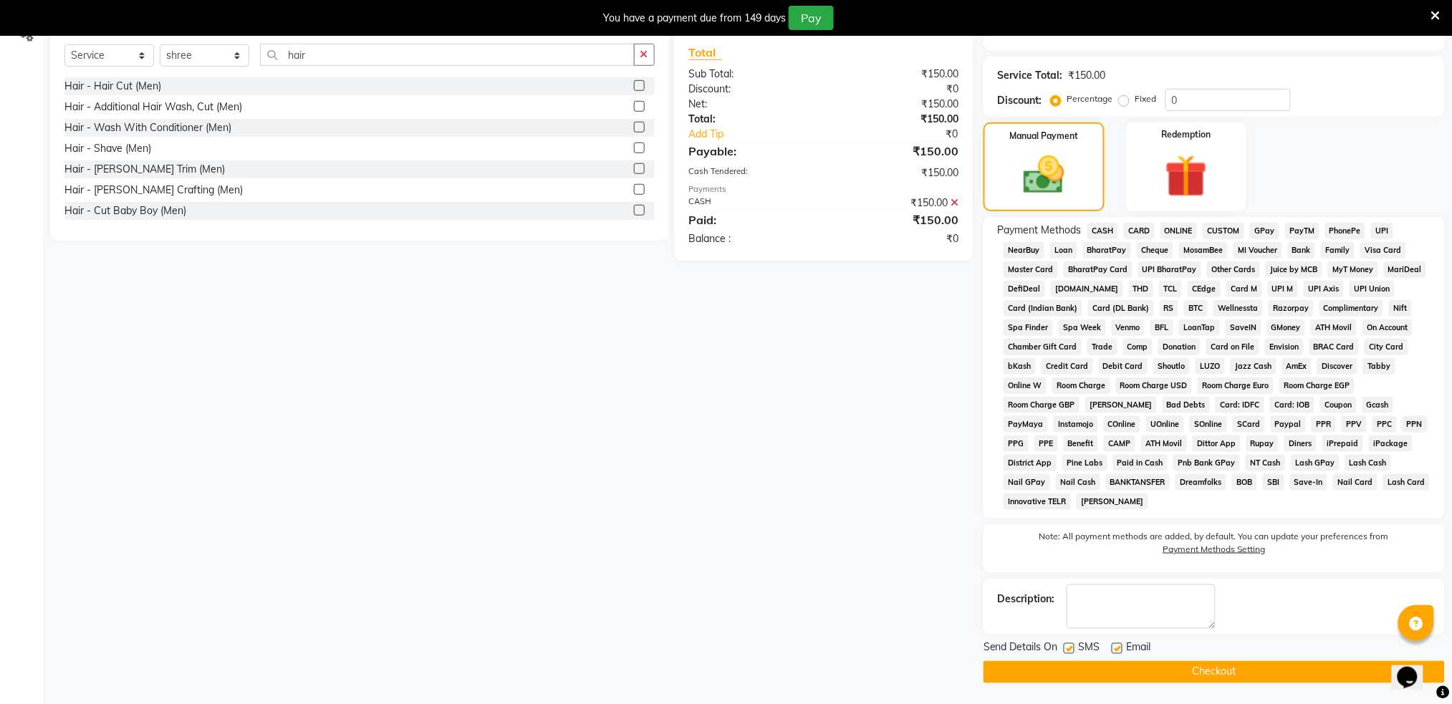
scroll to position [348, 0]
click at [1067, 648] on label at bounding box center [1069, 648] width 11 height 11
click at [1067, 648] on input "checkbox" at bounding box center [1068, 648] width 9 height 9
checkbox input "false"
click at [1119, 675] on button "Checkout" at bounding box center [1214, 671] width 461 height 22
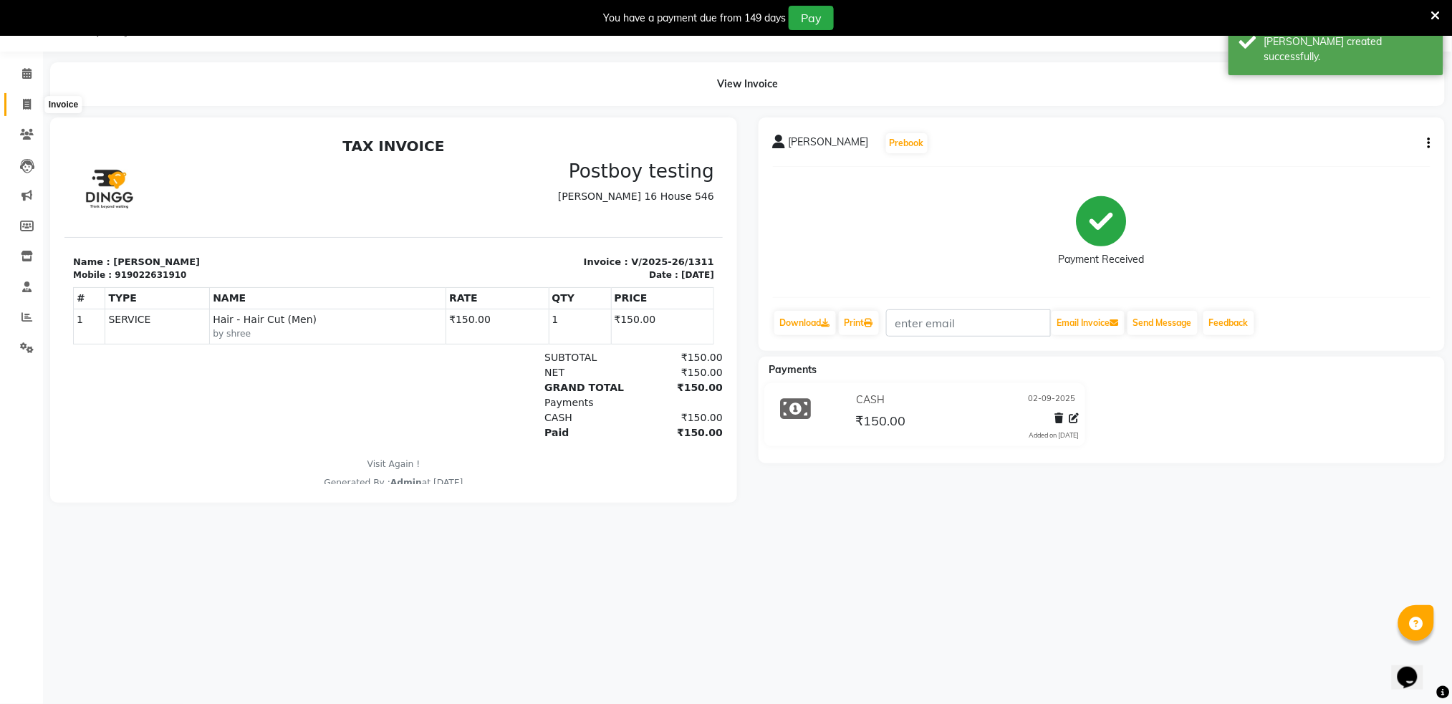
click at [27, 97] on span at bounding box center [26, 105] width 25 height 16
select select "service"
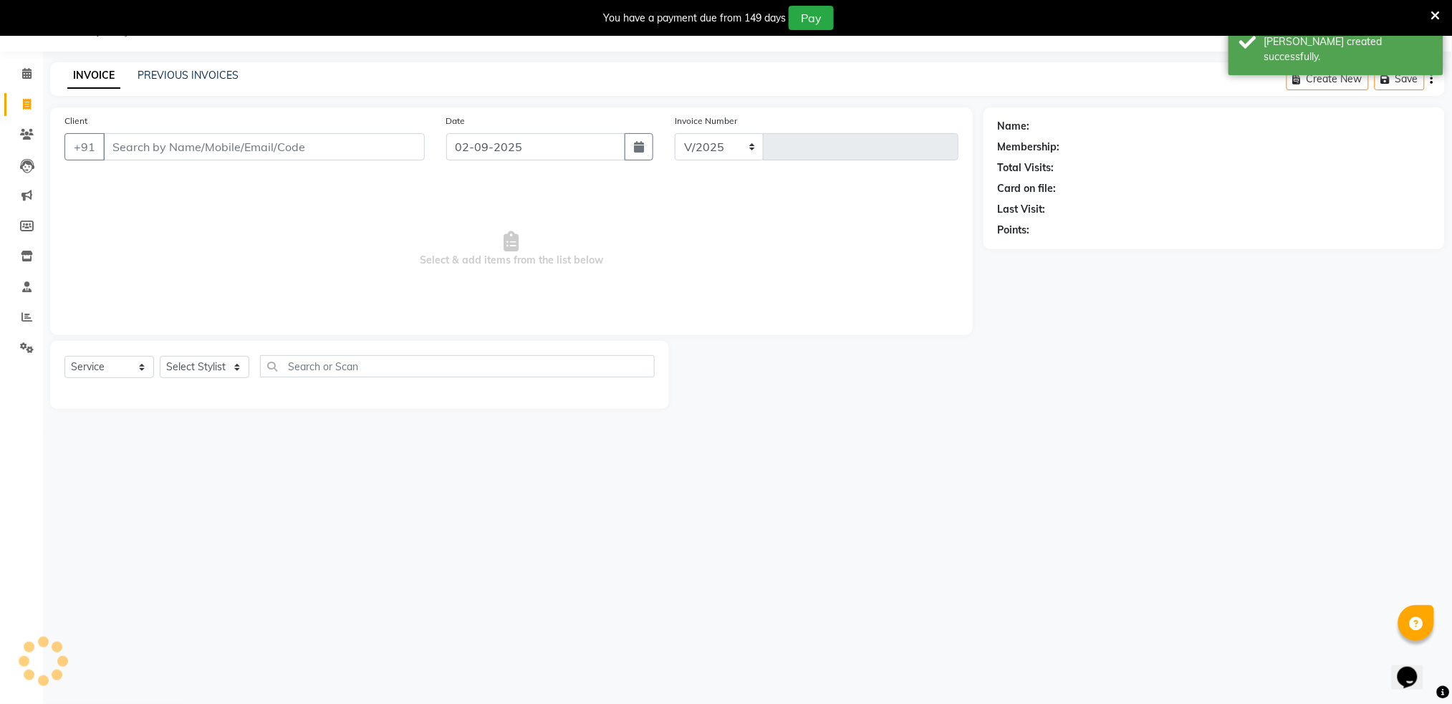
select select "672"
type input "1312"
